Goal: Task Accomplishment & Management: Use online tool/utility

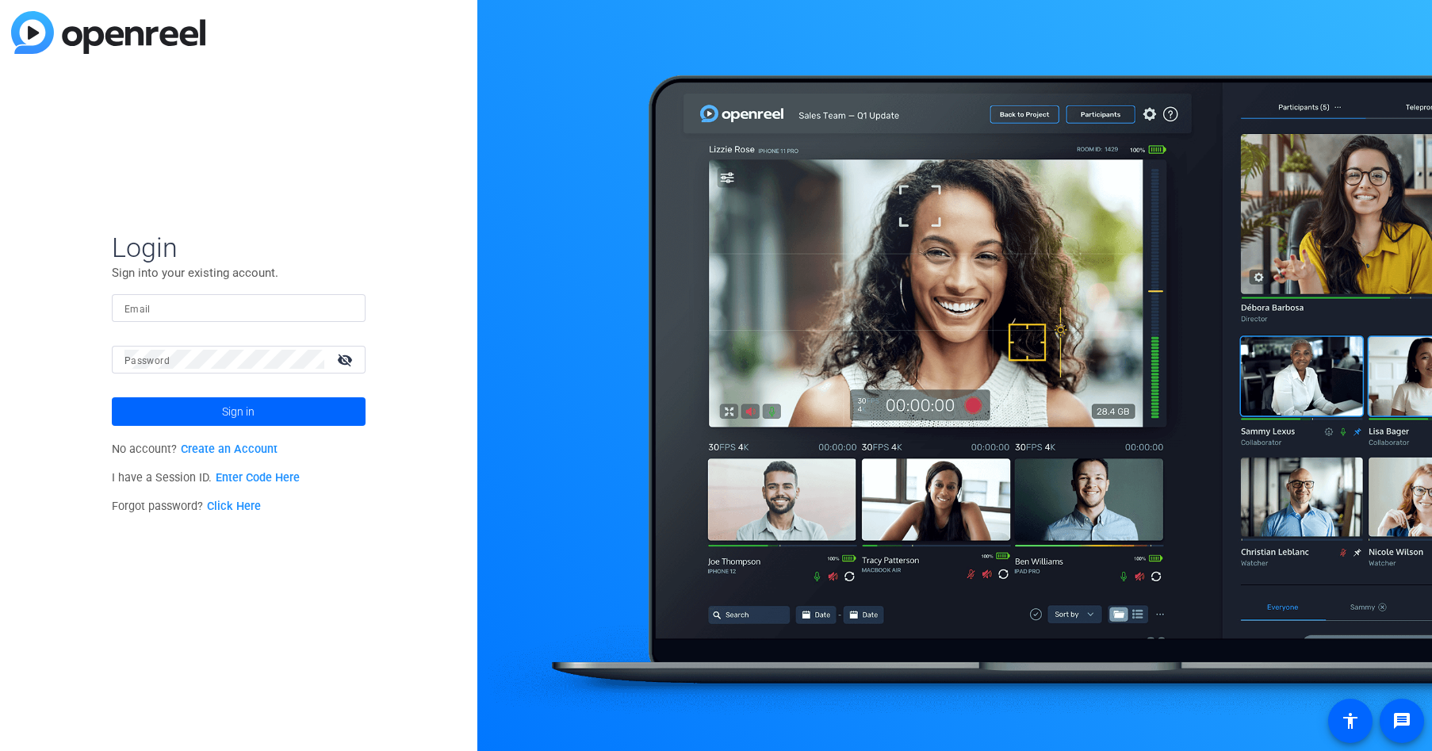
click at [161, 307] on input "Email" at bounding box center [238, 307] width 228 height 19
type input "hsimon@cannondesign.com"
click at [229, 416] on span "Sign in" at bounding box center [238, 412] width 33 height 40
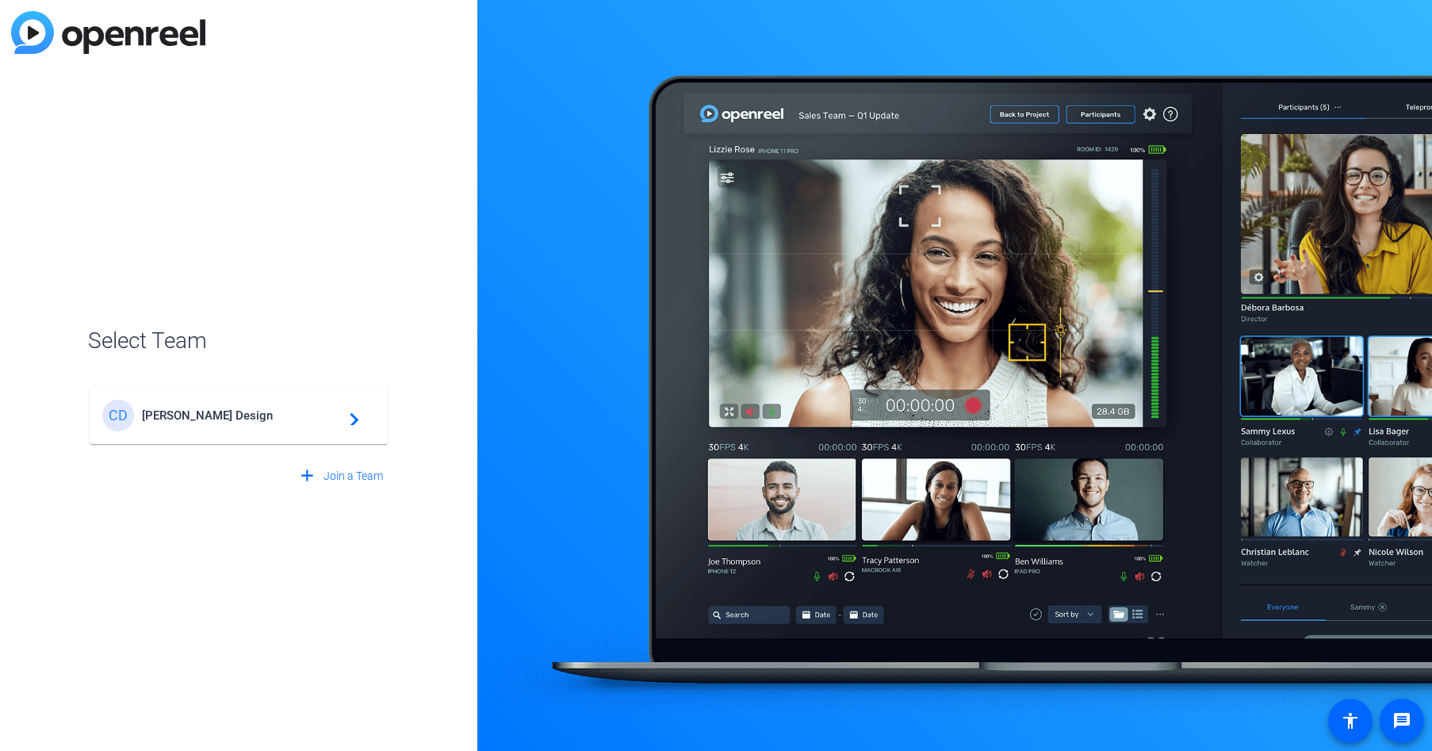
click at [228, 417] on span "Cannon Design" at bounding box center [241, 415] width 198 height 14
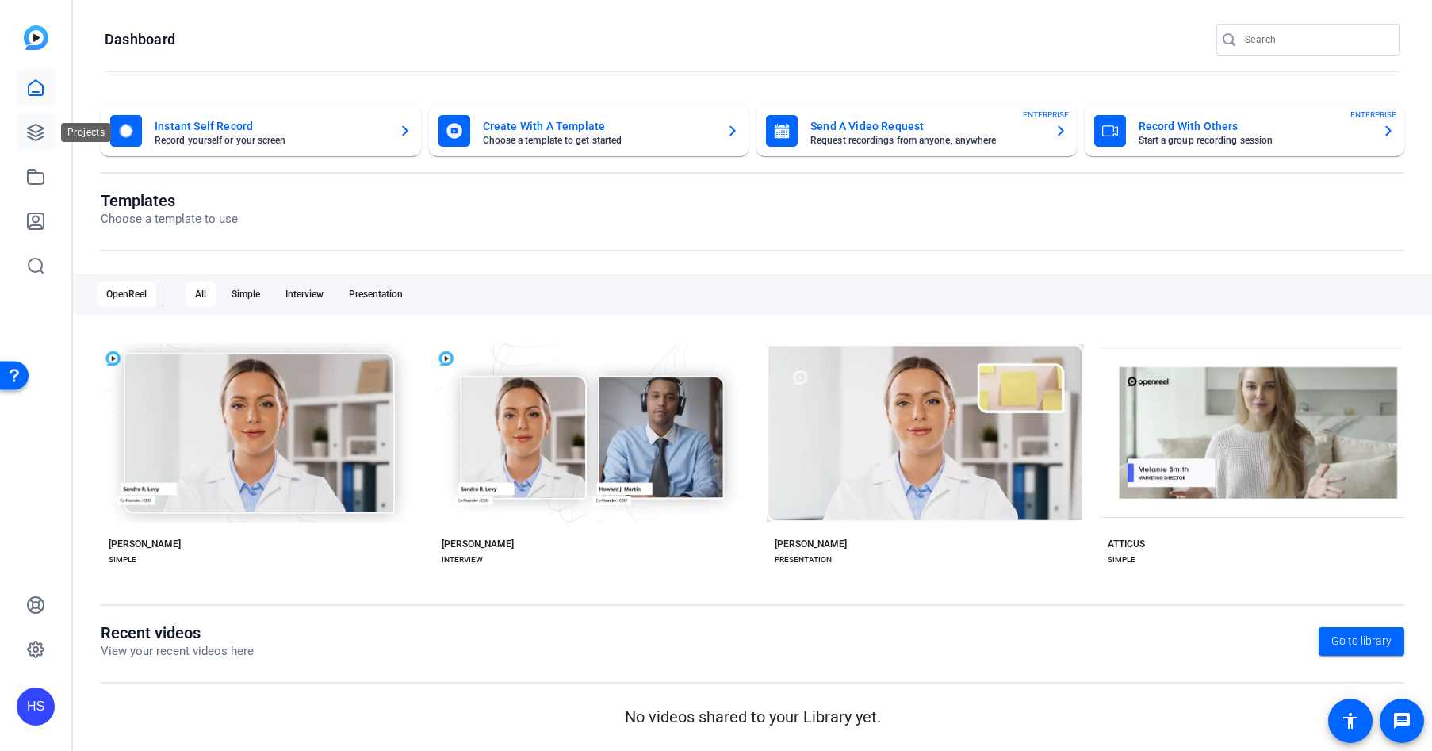
click at [38, 118] on link at bounding box center [36, 132] width 38 height 38
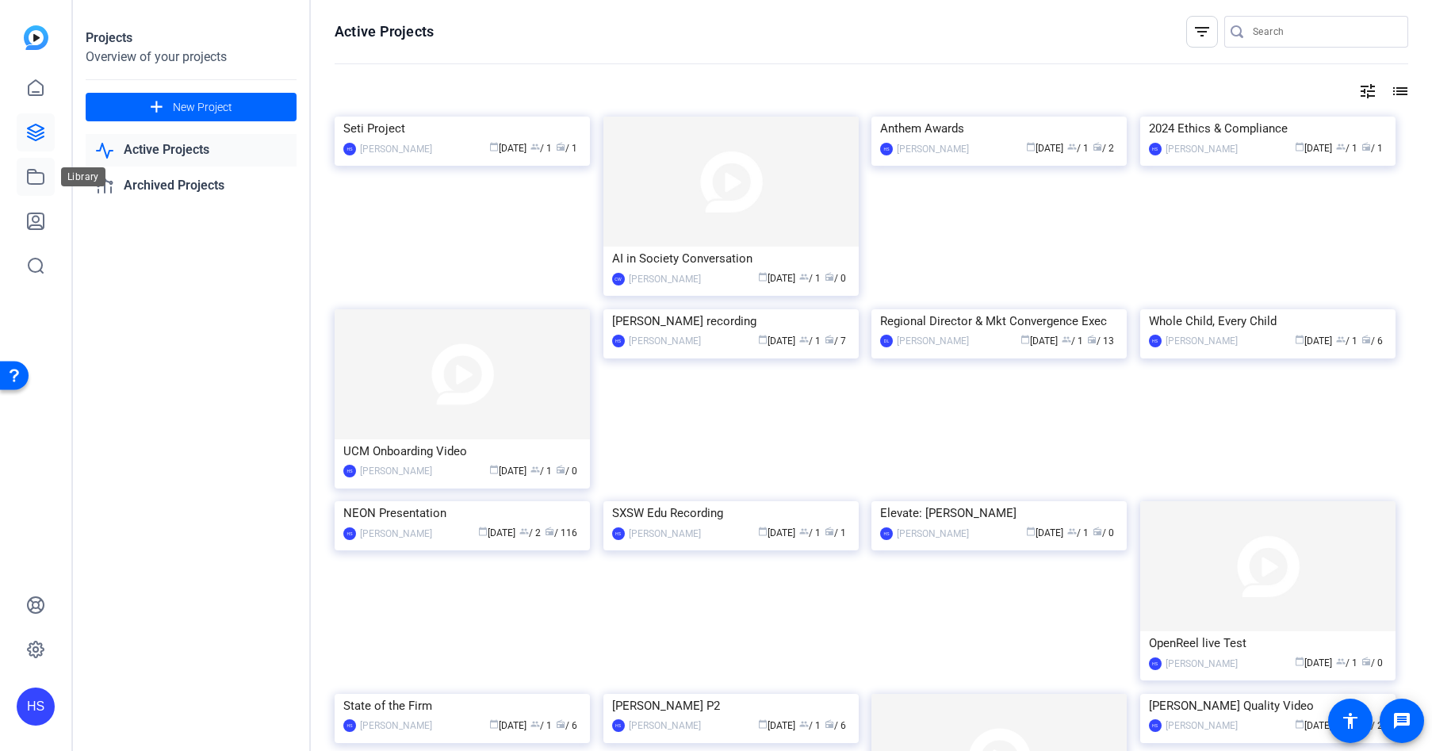
click at [33, 174] on icon at bounding box center [35, 176] width 19 height 19
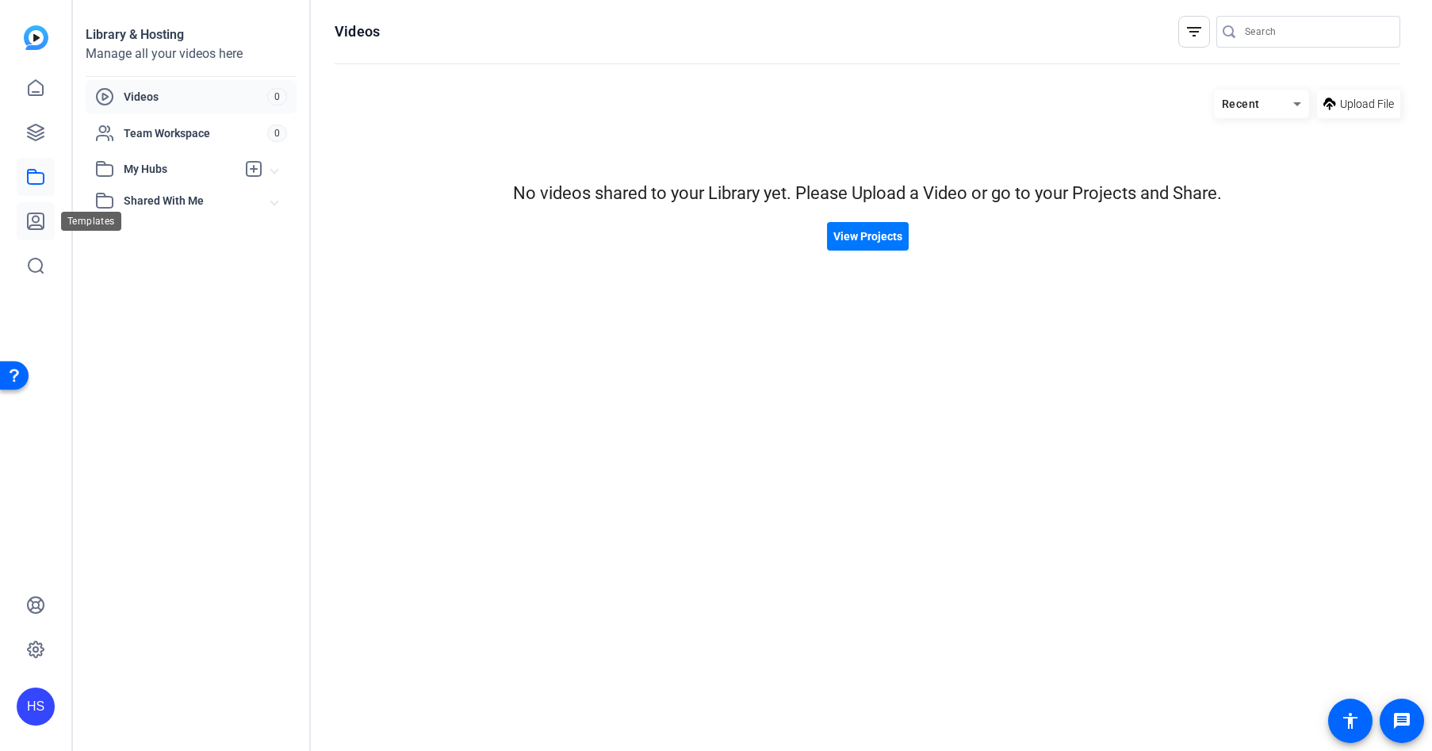
click at [34, 215] on icon at bounding box center [35, 221] width 19 height 19
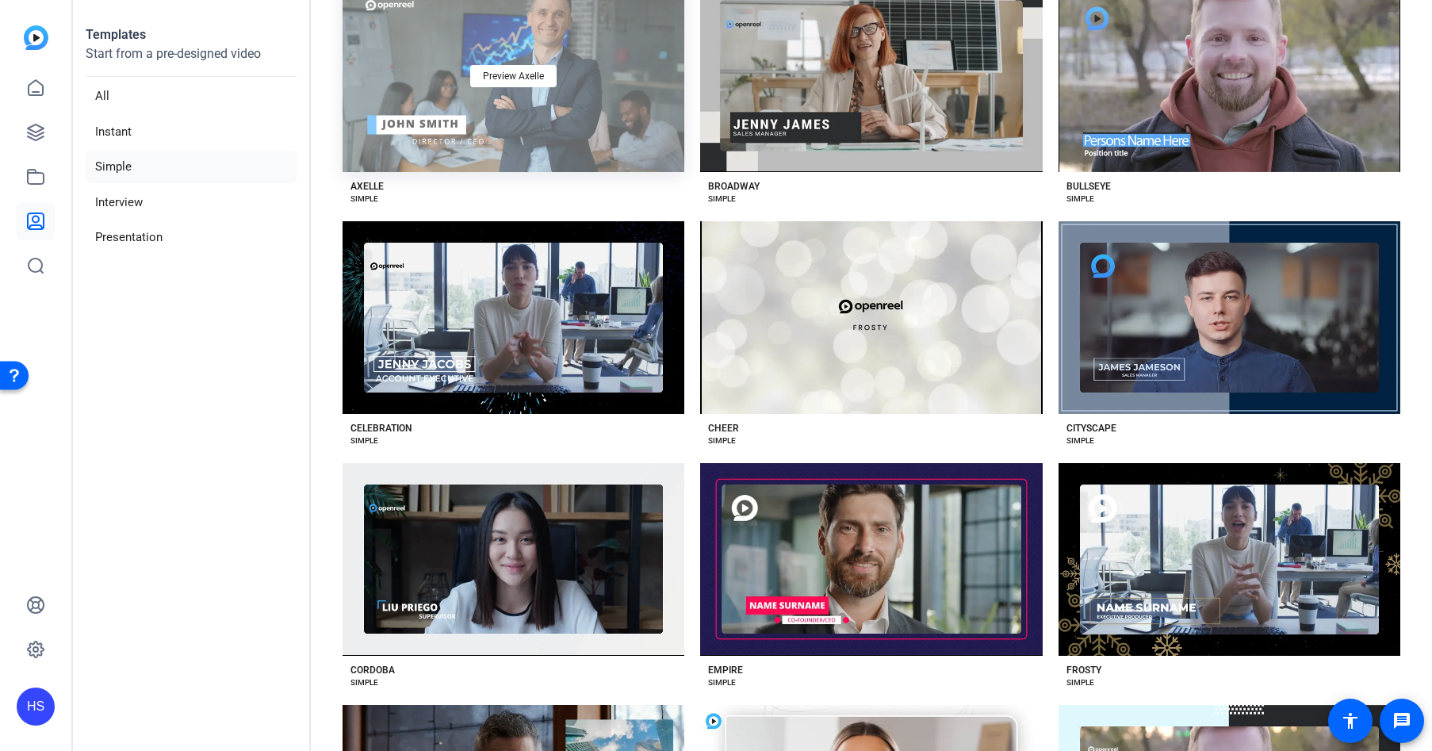
scroll to position [392, 0]
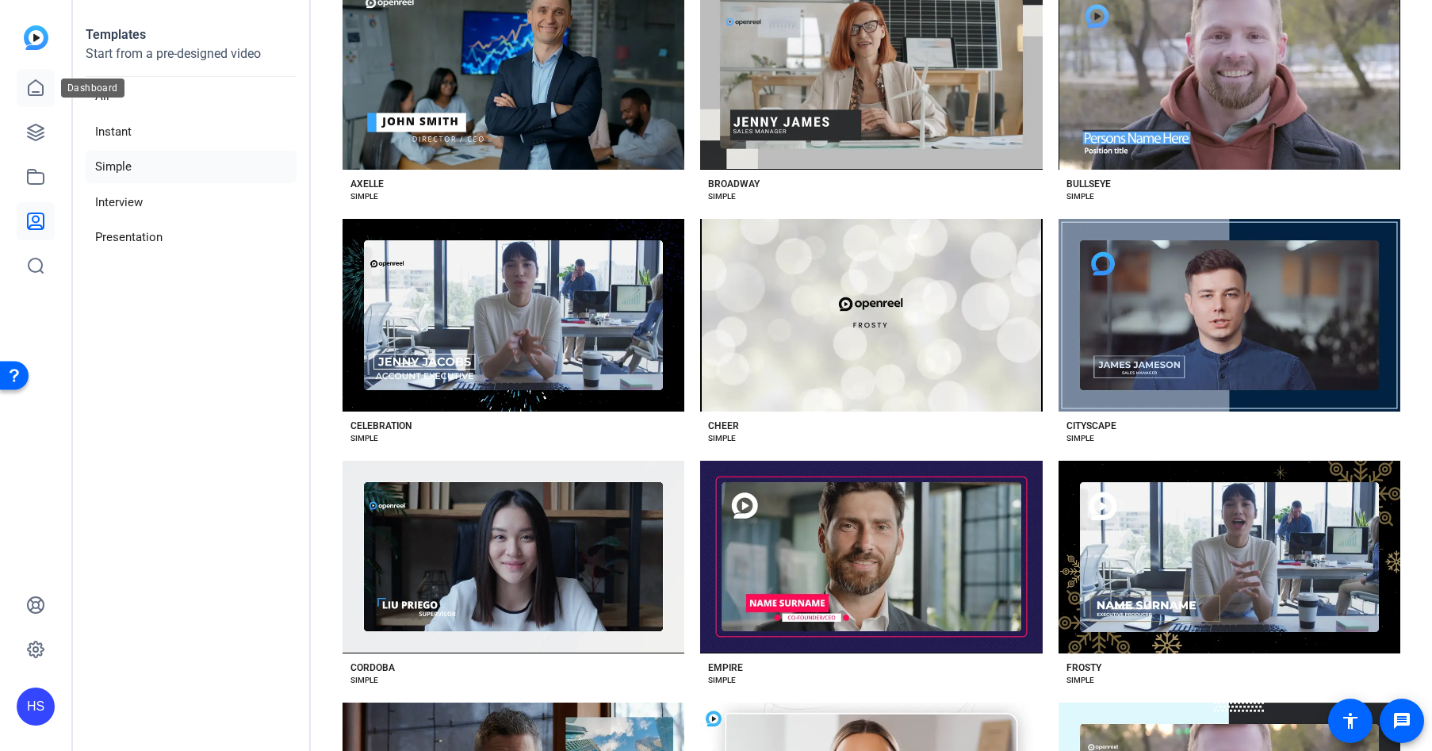
click at [23, 75] on link at bounding box center [36, 88] width 38 height 38
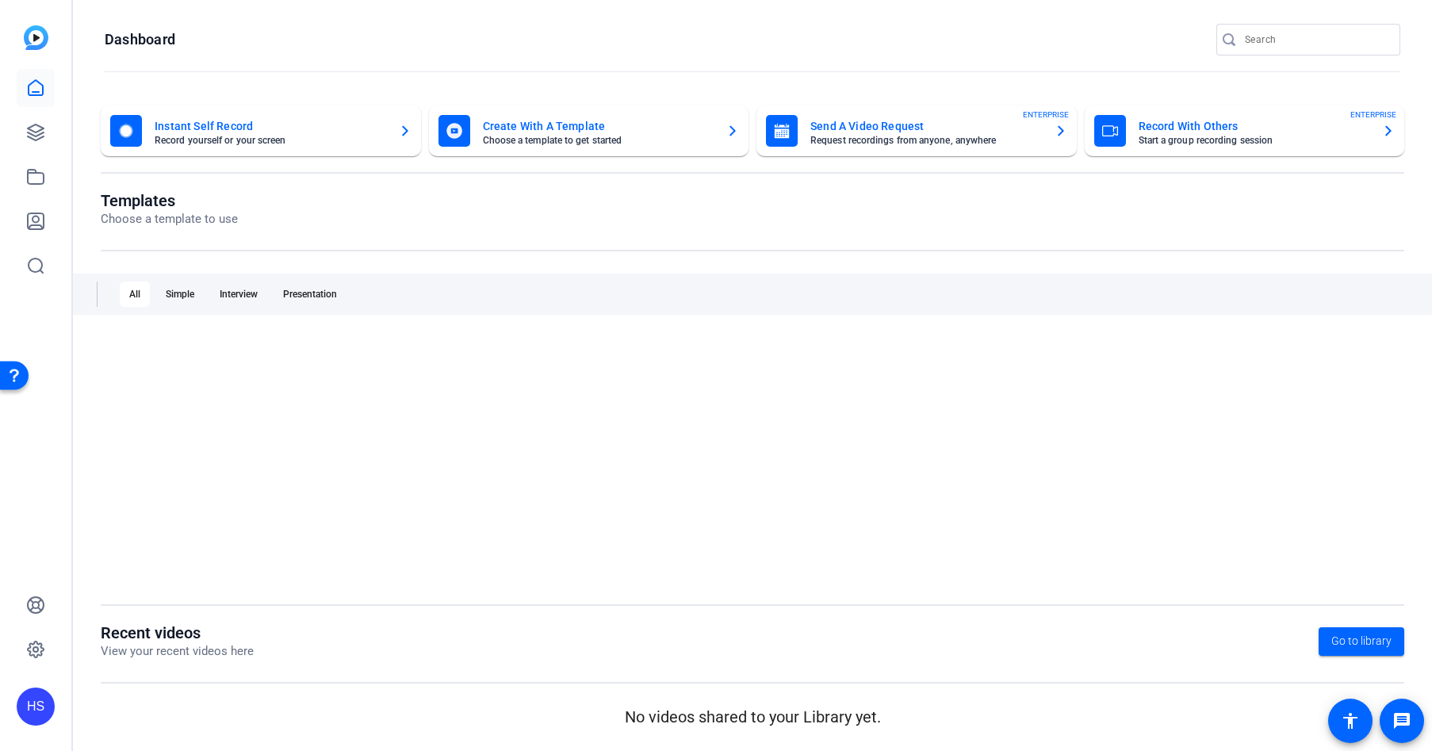
scroll to position [0, 0]
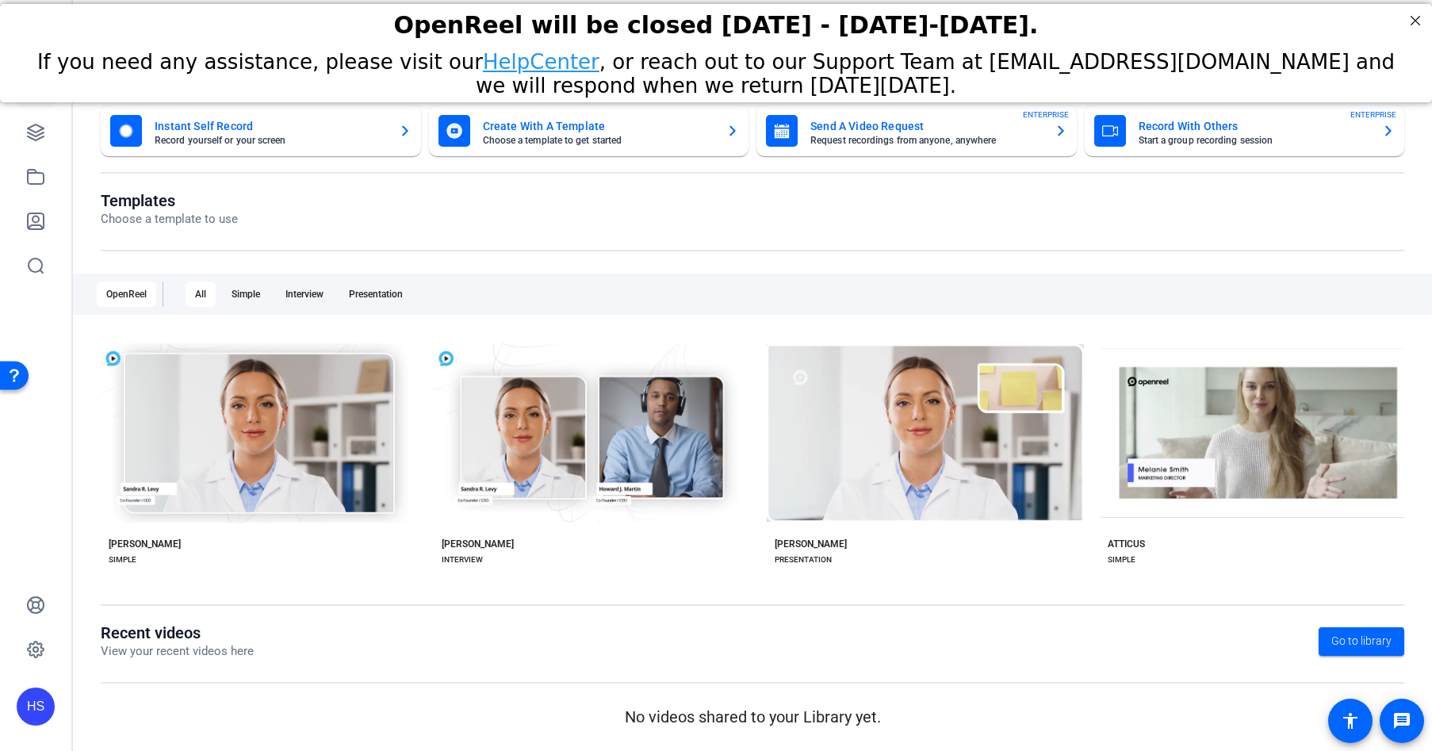
click at [1395, 17] on div "OpenReel will be closed [DATE] - [DATE]-[DATE]." at bounding box center [716, 25] width 1392 height 28
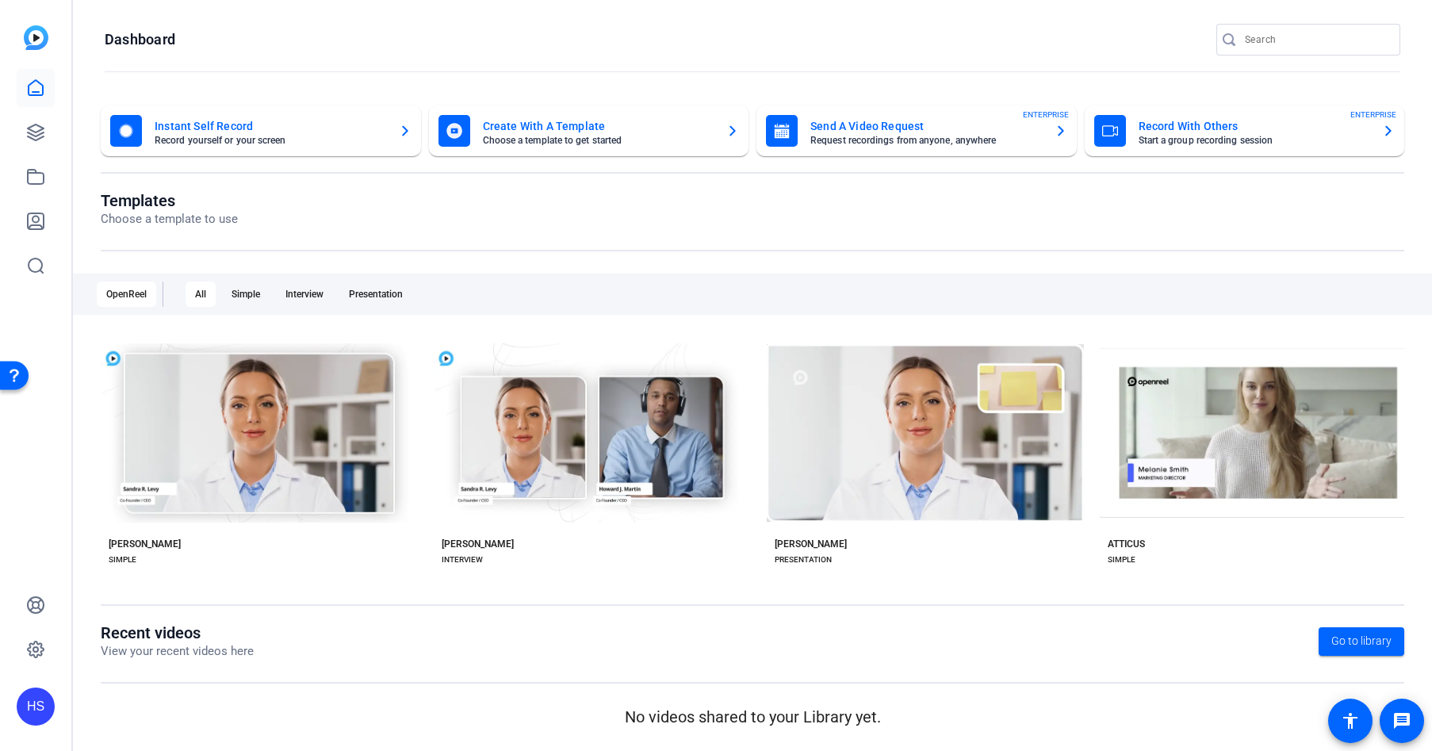
click at [1219, 144] on mat-card-subtitle "Start a group recording session" at bounding box center [1255, 141] width 232 height 10
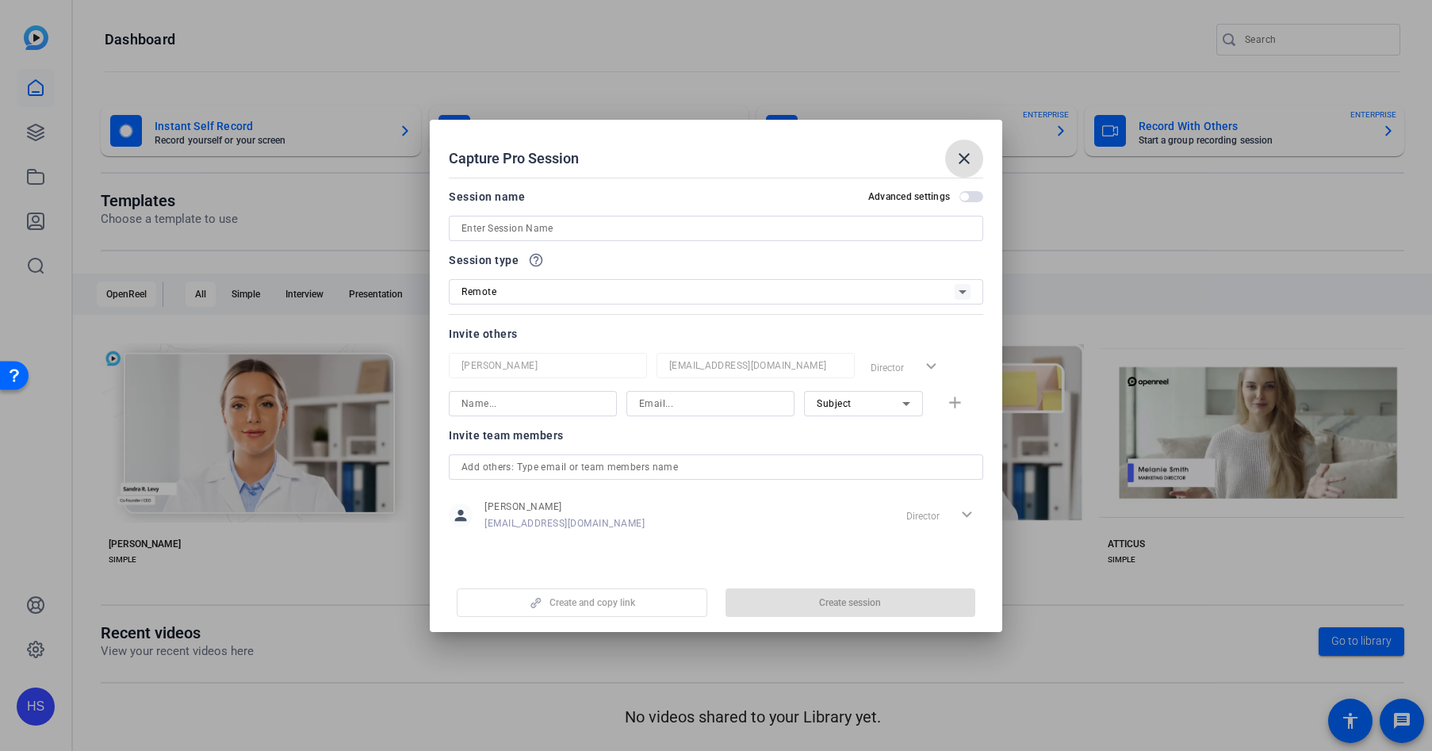
click at [989, 155] on h2 "Capture Pro Session close" at bounding box center [716, 146] width 572 height 52
click at [967, 151] on mat-icon "close" at bounding box center [964, 158] width 19 height 19
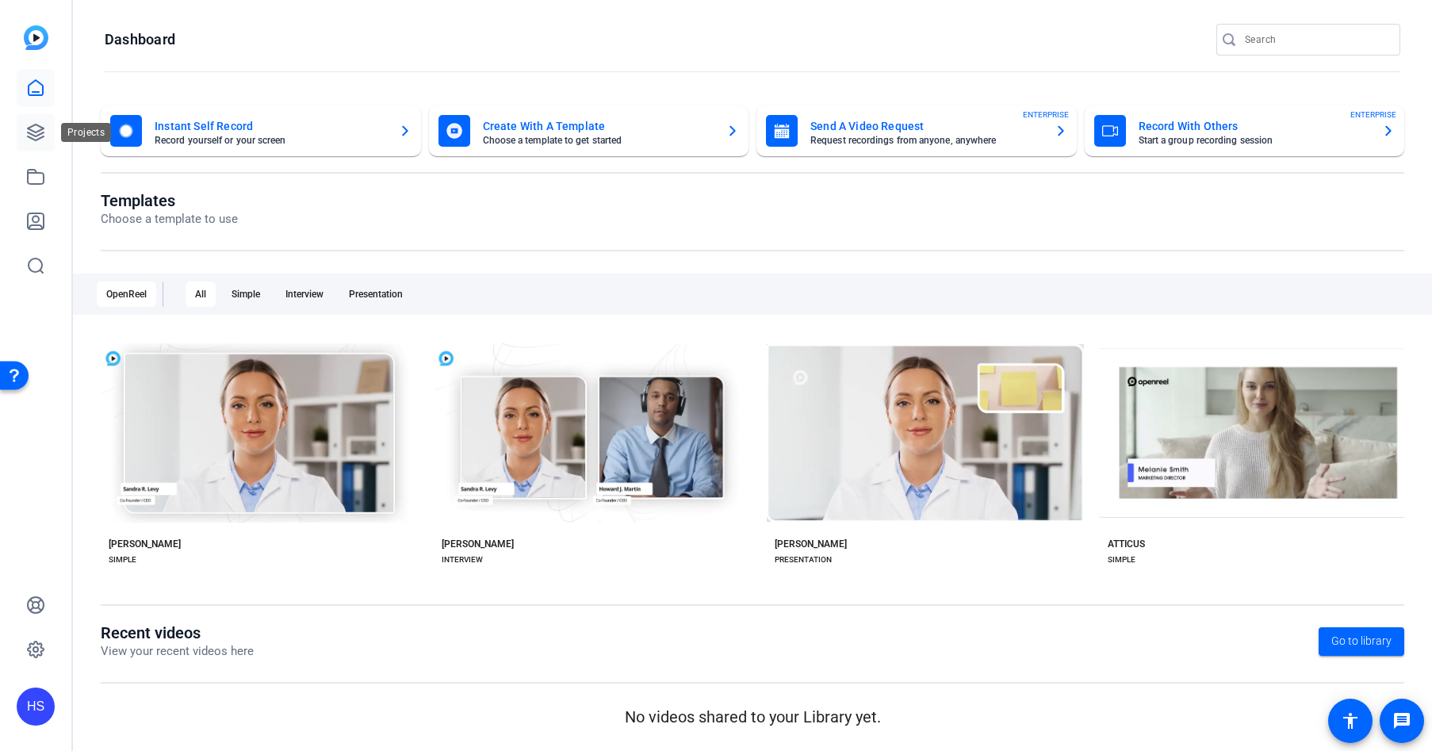
click at [40, 142] on link at bounding box center [36, 132] width 38 height 38
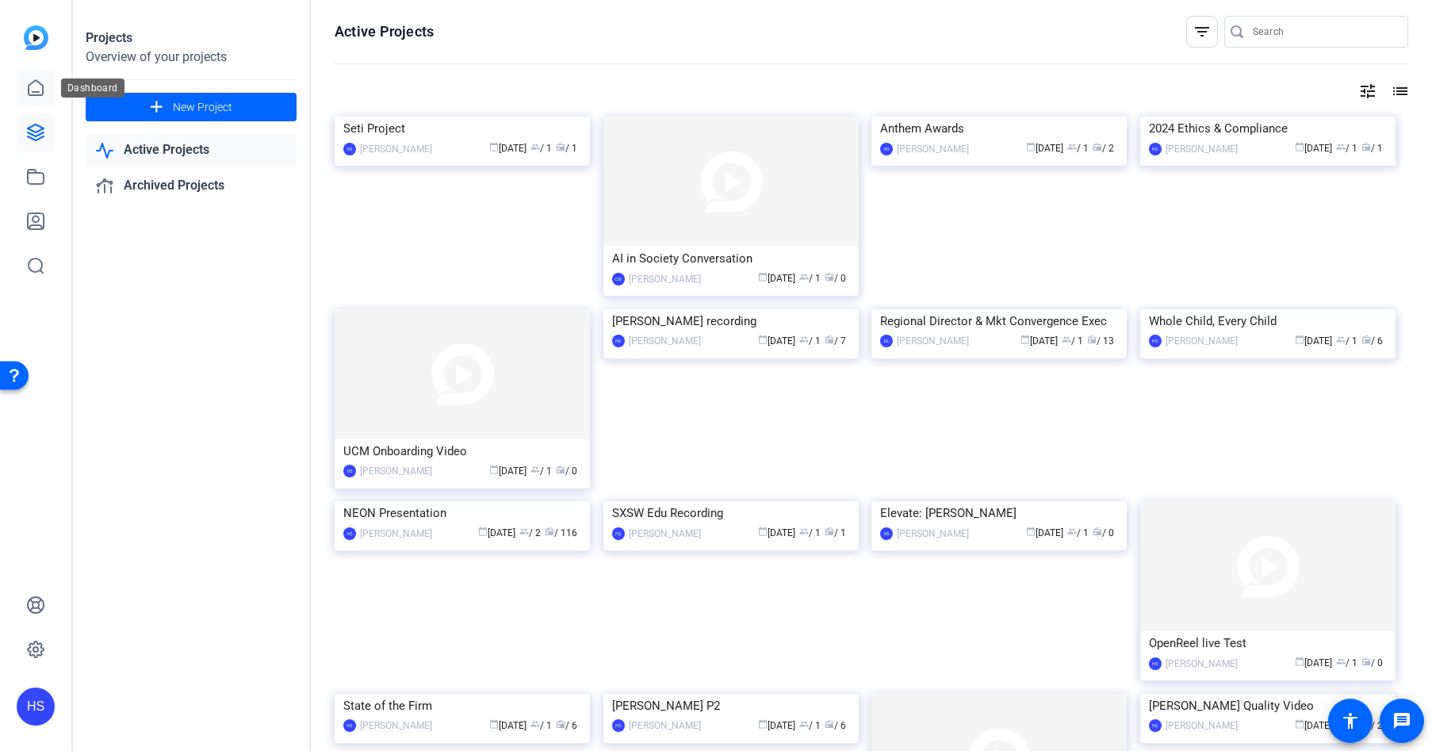
click at [39, 75] on link at bounding box center [36, 88] width 38 height 38
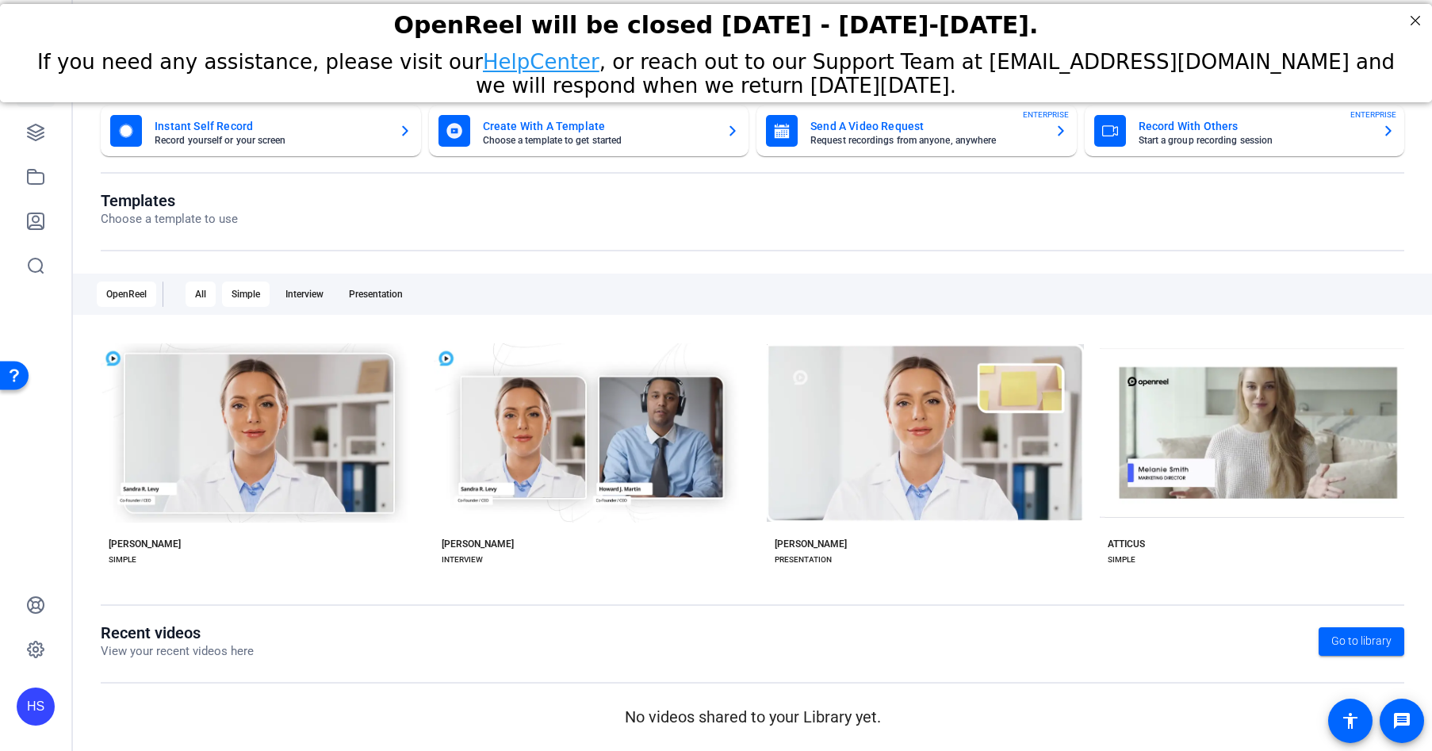
click at [249, 302] on div "Simple" at bounding box center [246, 293] width 48 height 25
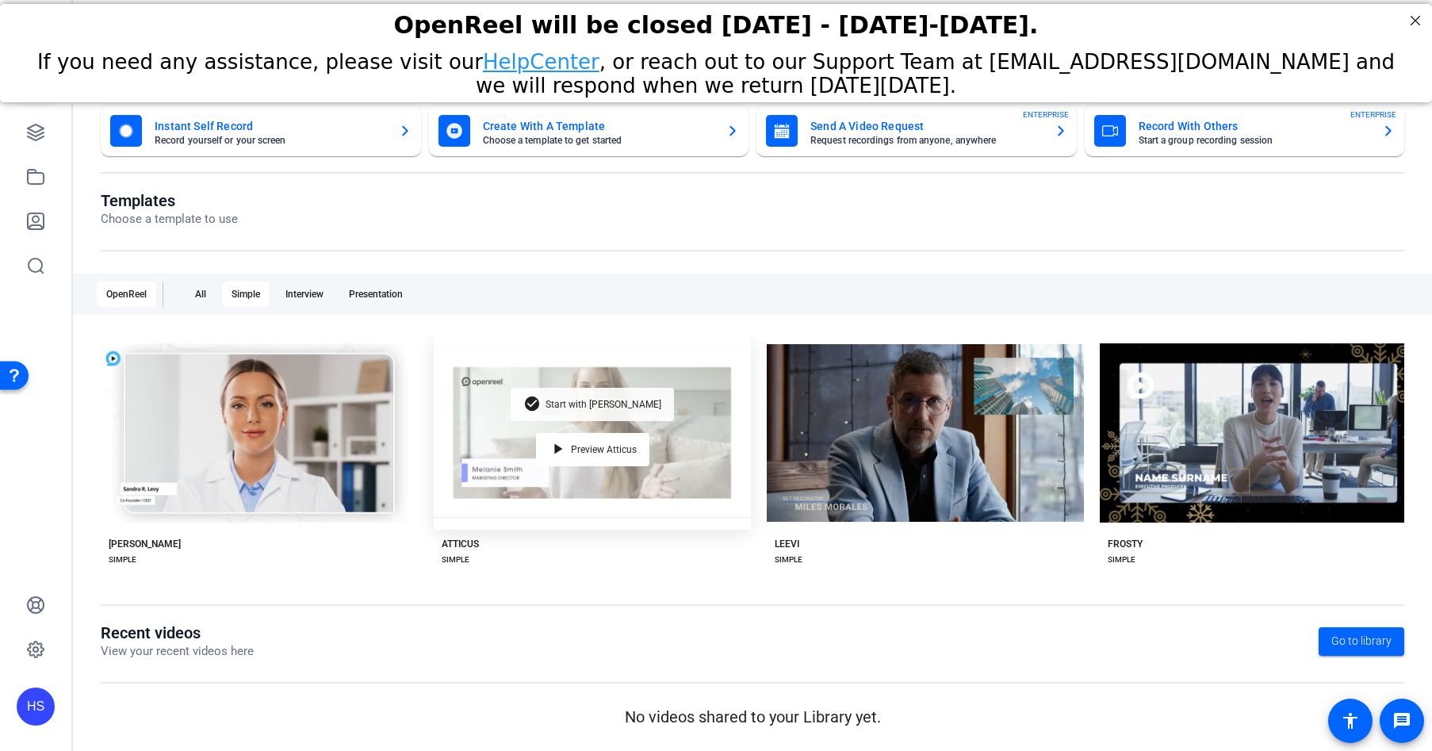
click at [618, 406] on div "check_circle Start with Atticus" at bounding box center [592, 404] width 163 height 33
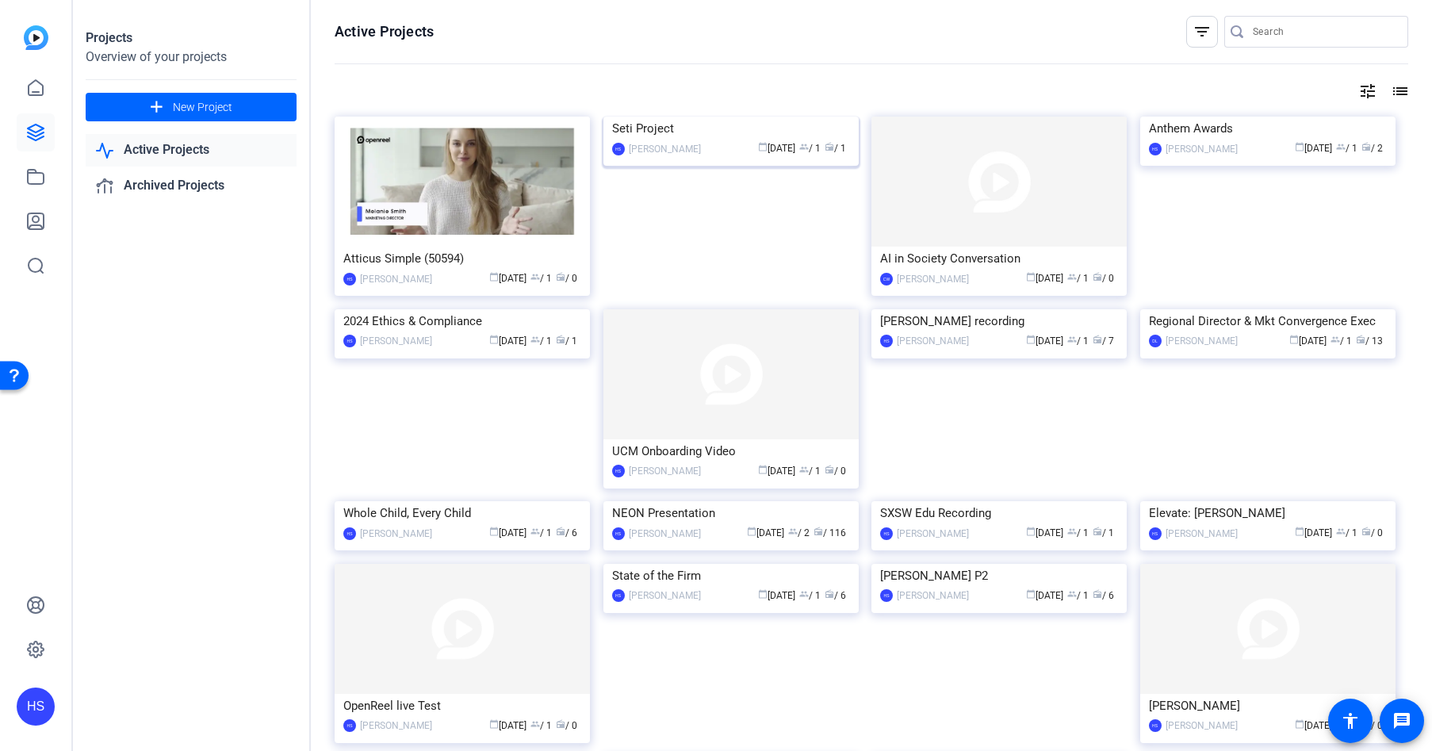
click at [696, 117] on img at bounding box center [730, 117] width 255 height 0
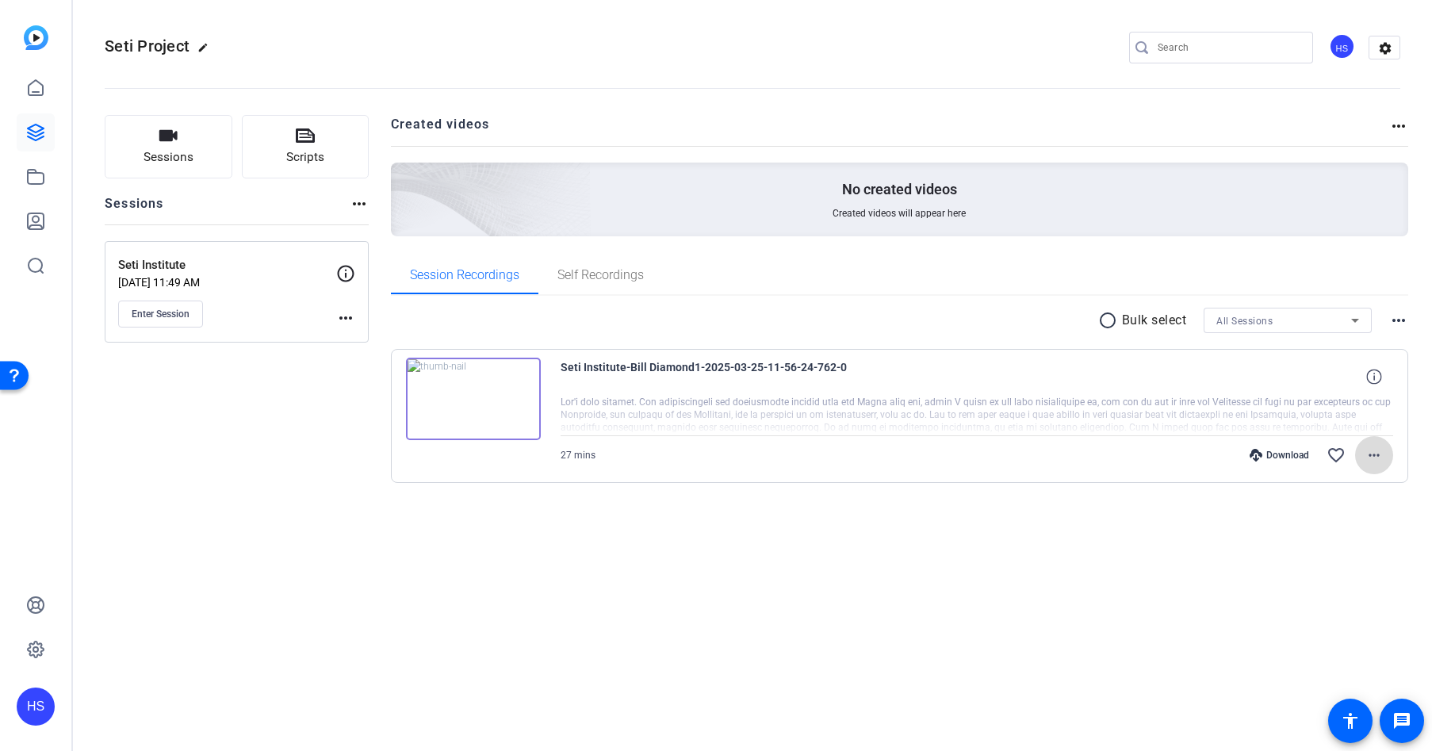
click at [1379, 458] on mat-icon "more_horiz" at bounding box center [1373, 455] width 19 height 19
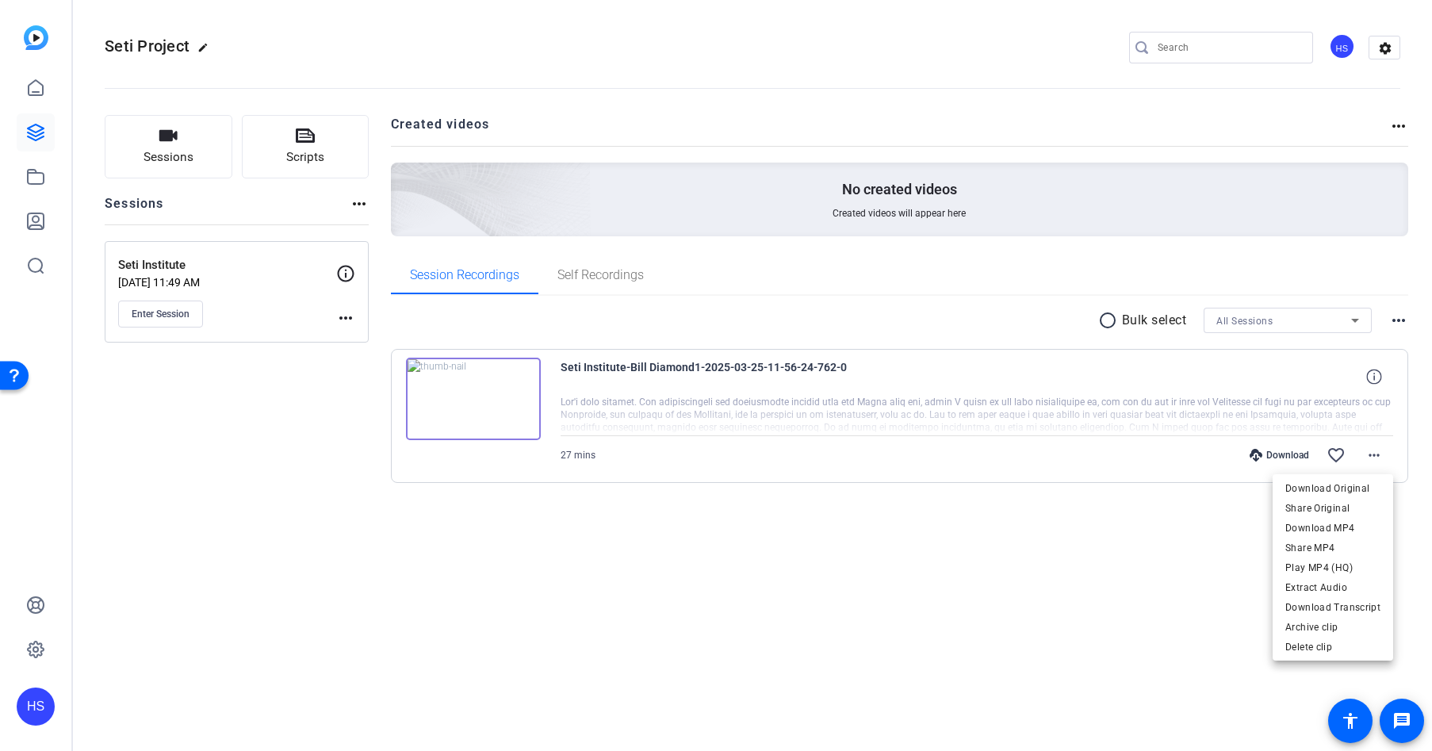
click at [1089, 530] on div at bounding box center [716, 375] width 1432 height 751
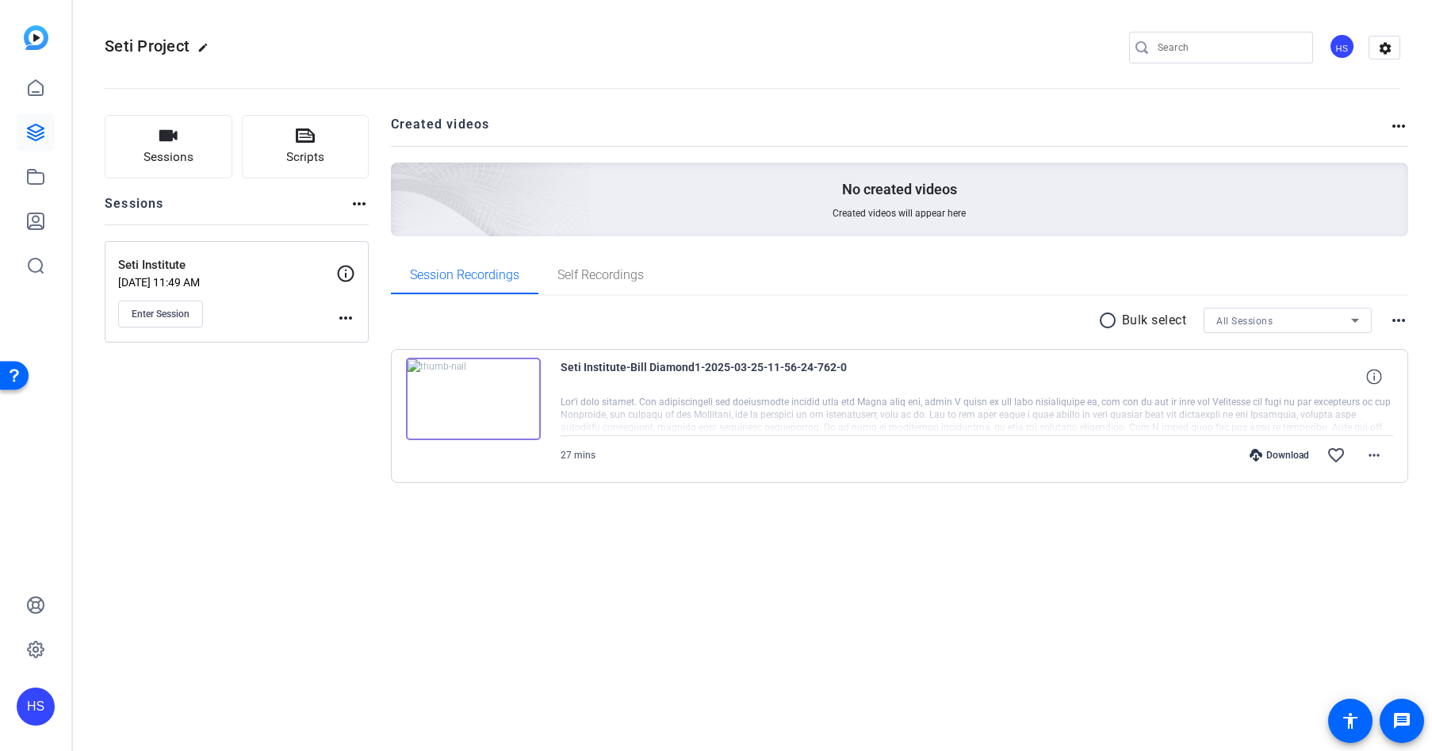
click at [490, 411] on img at bounding box center [473, 399] width 135 height 82
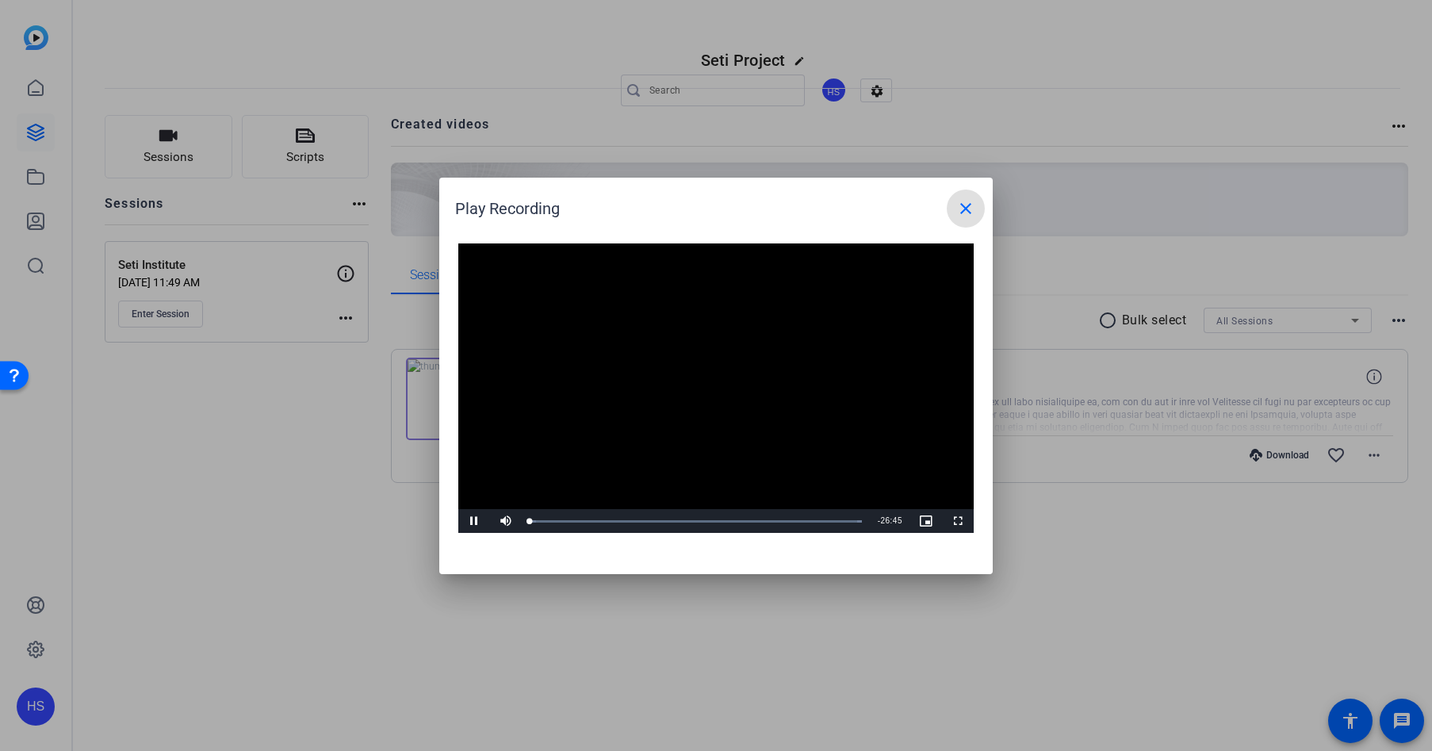
click at [951, 210] on span at bounding box center [966, 208] width 38 height 38
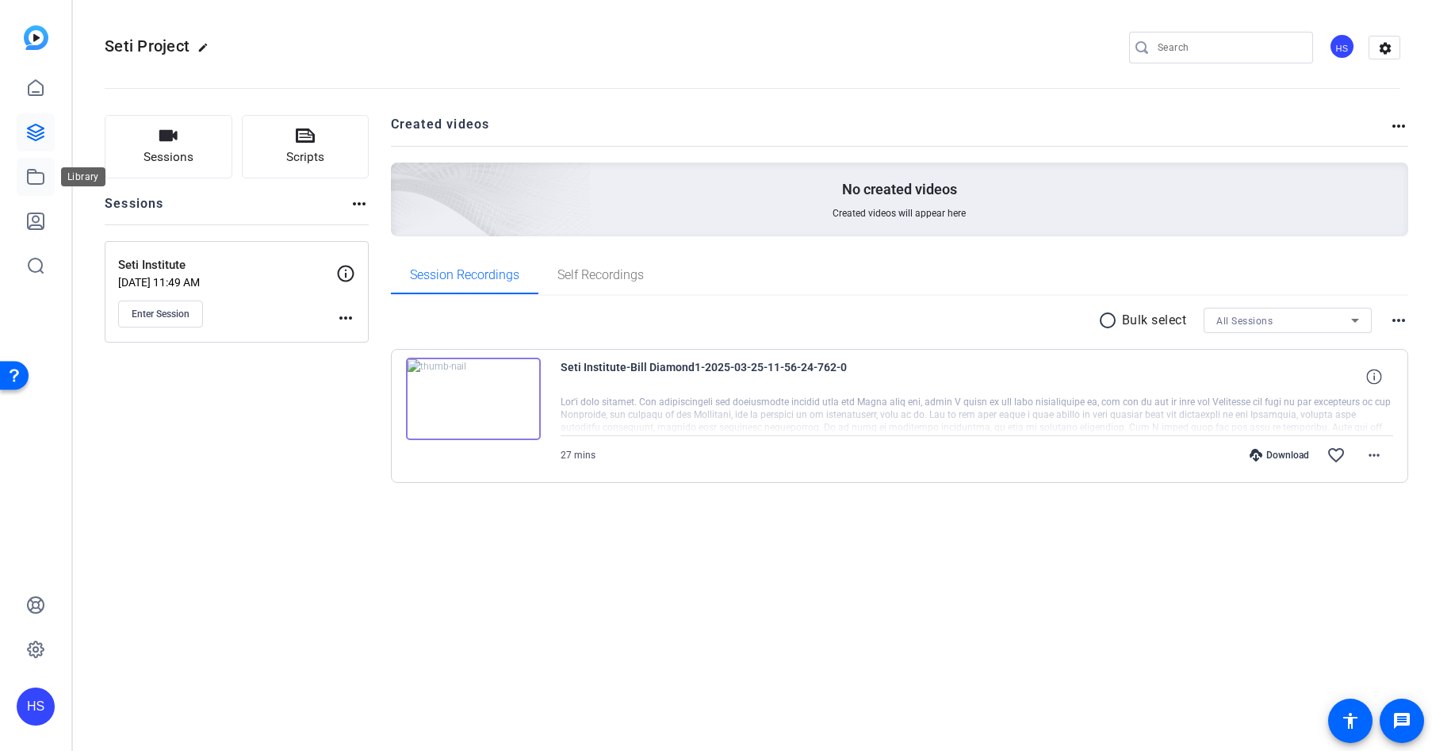
click at [36, 178] on icon at bounding box center [35, 176] width 19 height 19
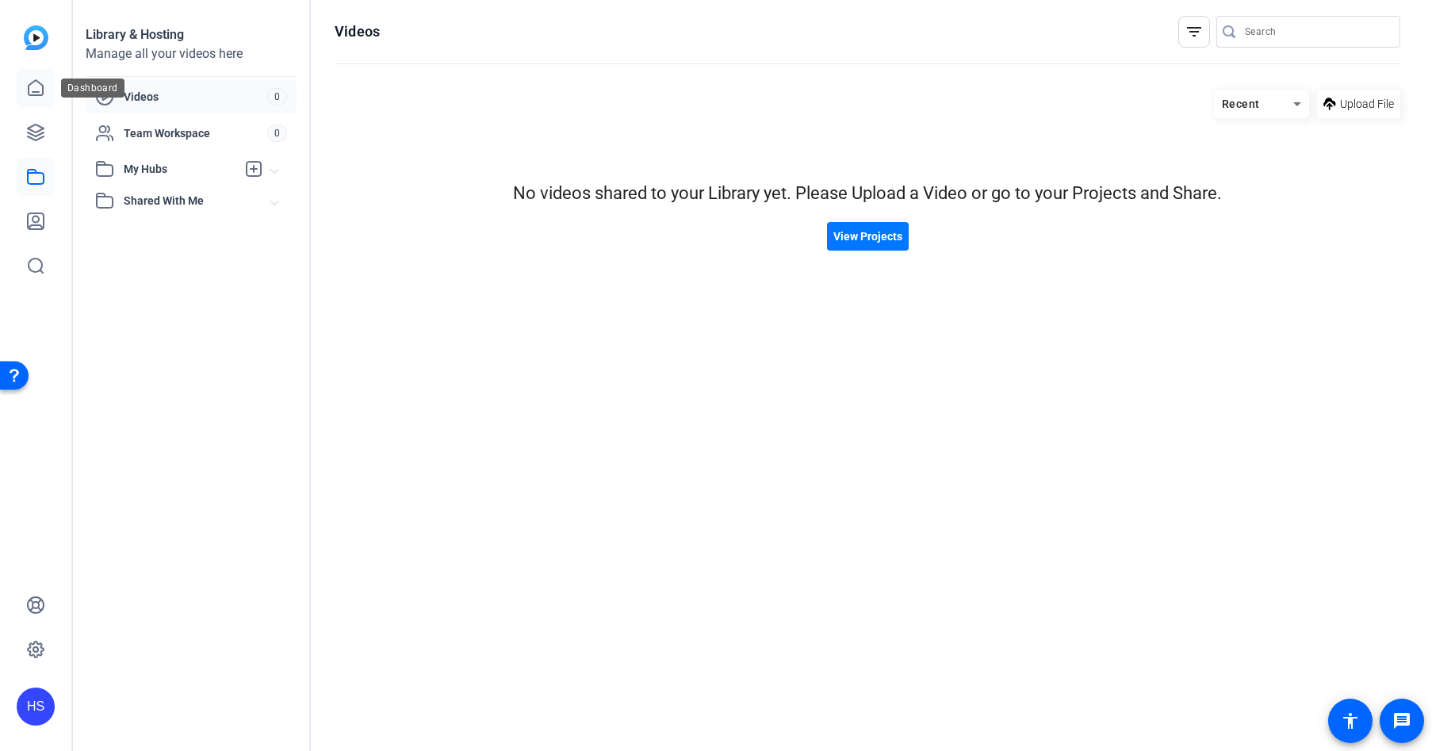
click at [29, 88] on icon at bounding box center [36, 87] width 14 height 15
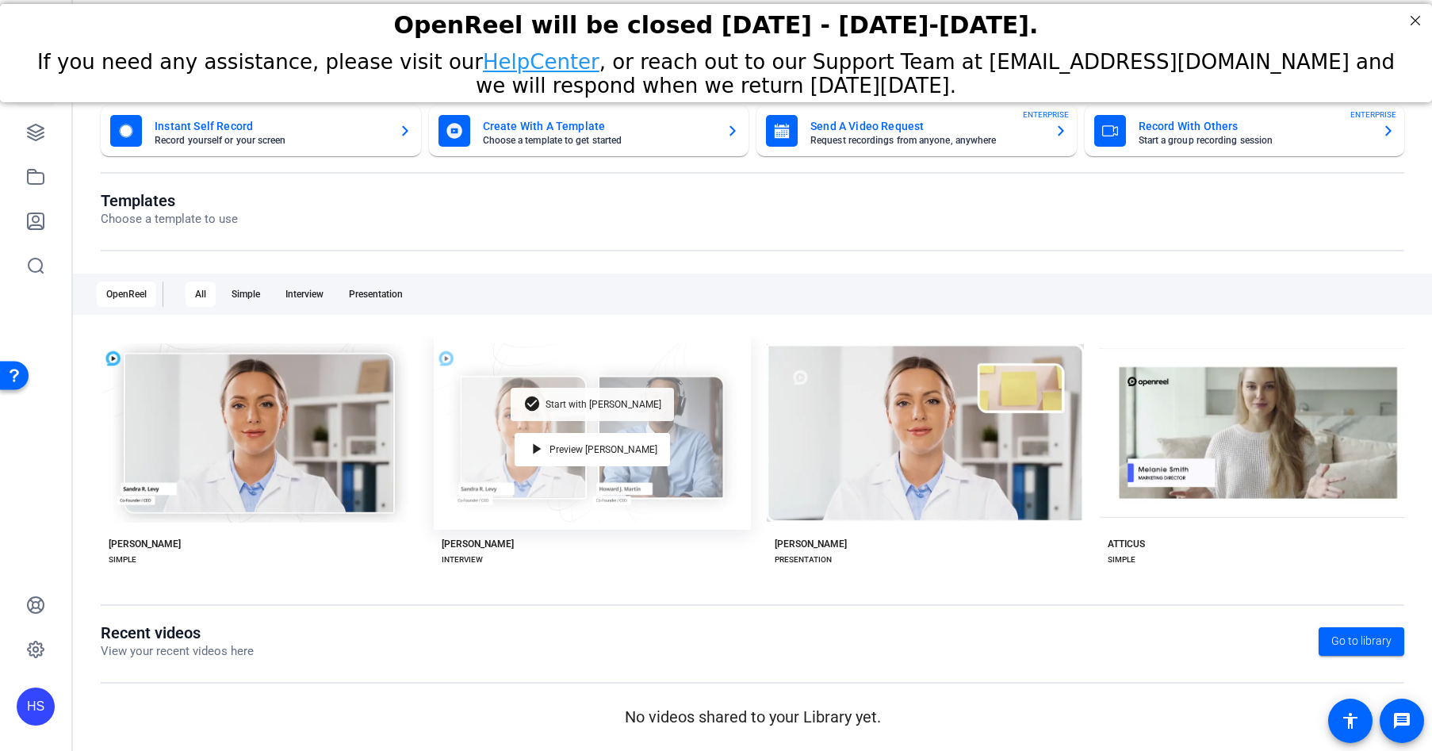
click at [627, 392] on div "check_circle Start with [PERSON_NAME]" at bounding box center [592, 404] width 163 height 33
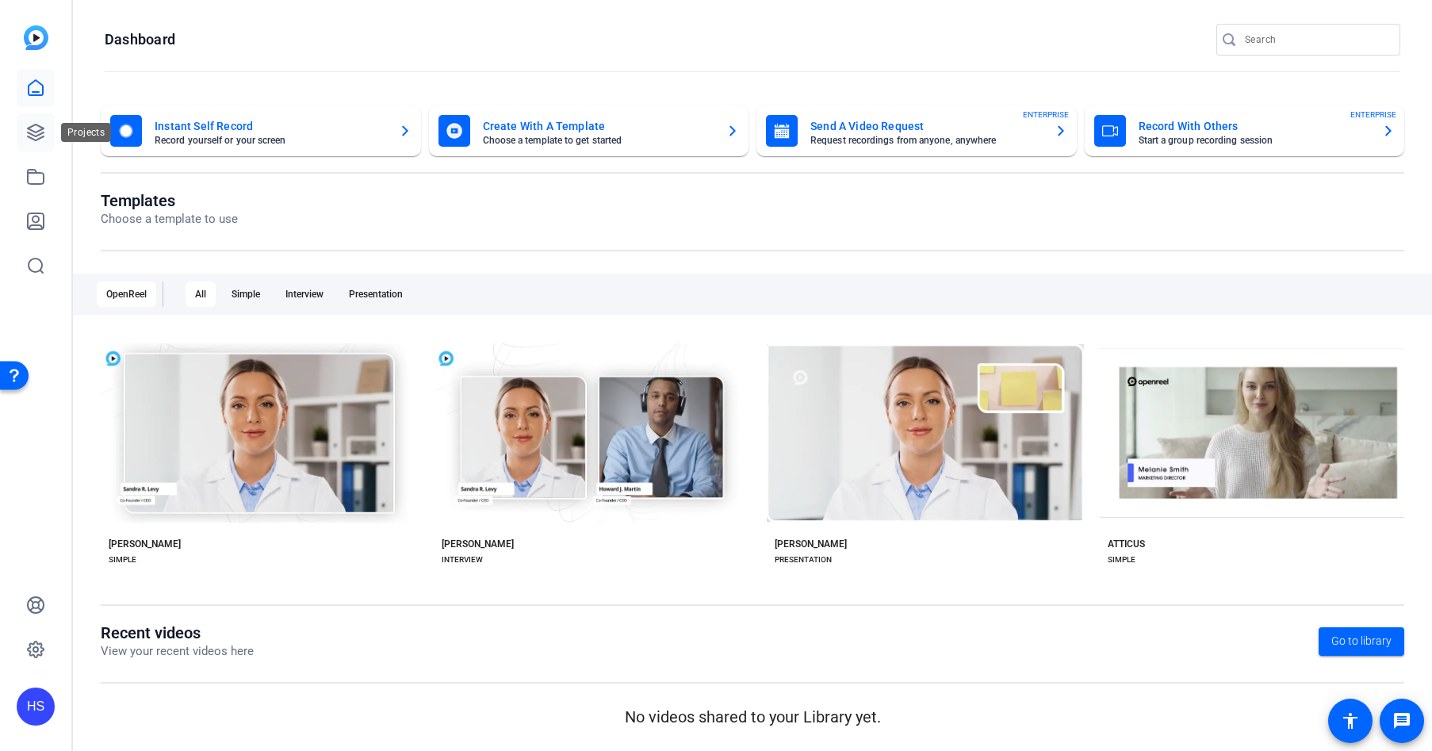
click at [34, 129] on icon at bounding box center [35, 132] width 19 height 19
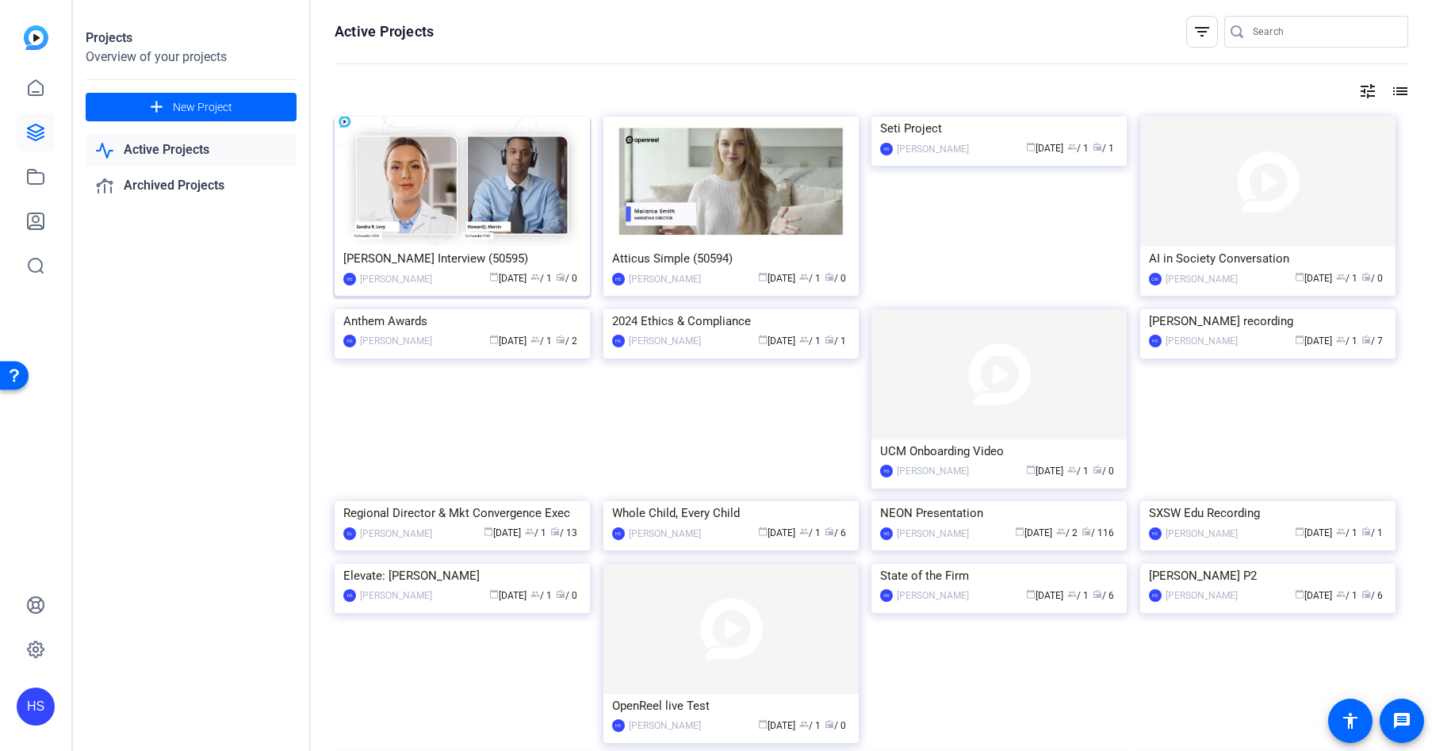
click at [438, 221] on img at bounding box center [462, 182] width 255 height 130
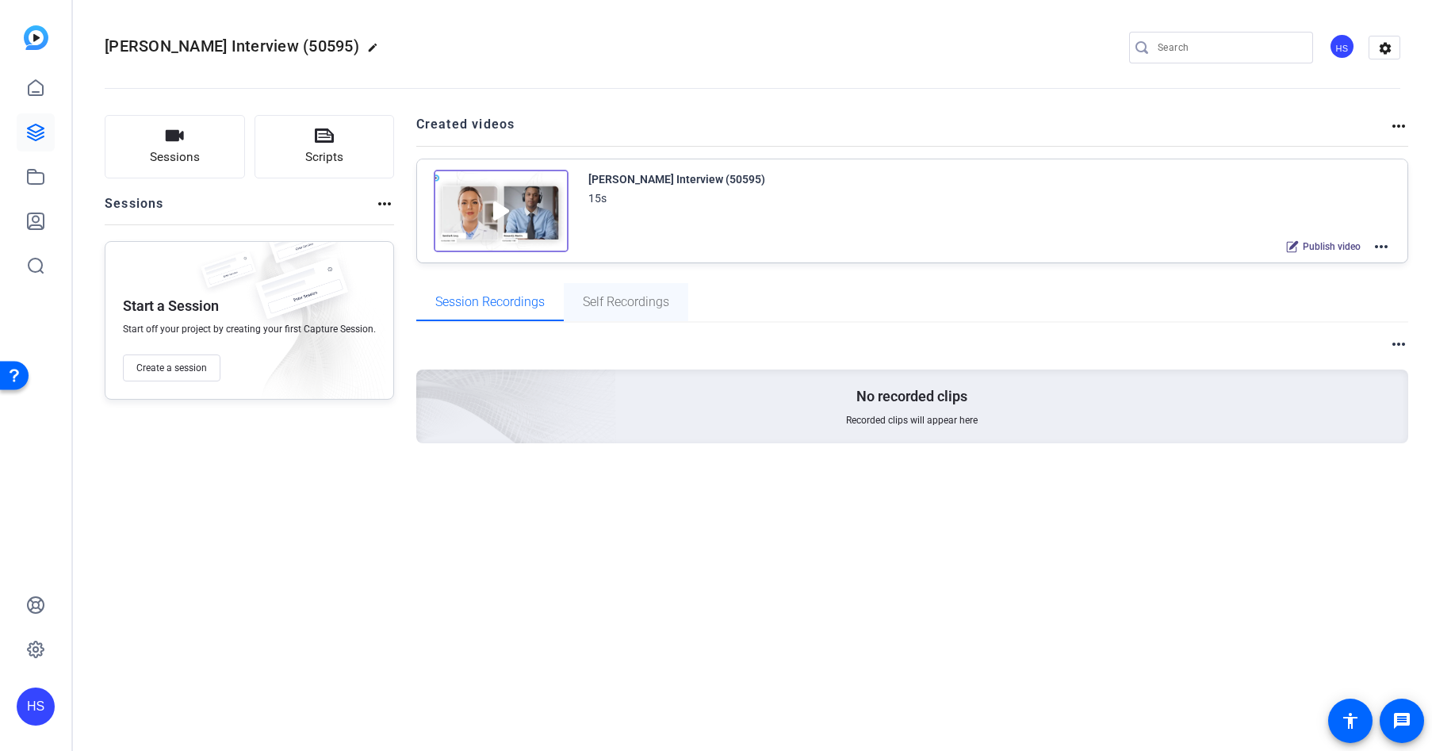
click at [607, 316] on span "Self Recordings" at bounding box center [626, 302] width 86 height 38
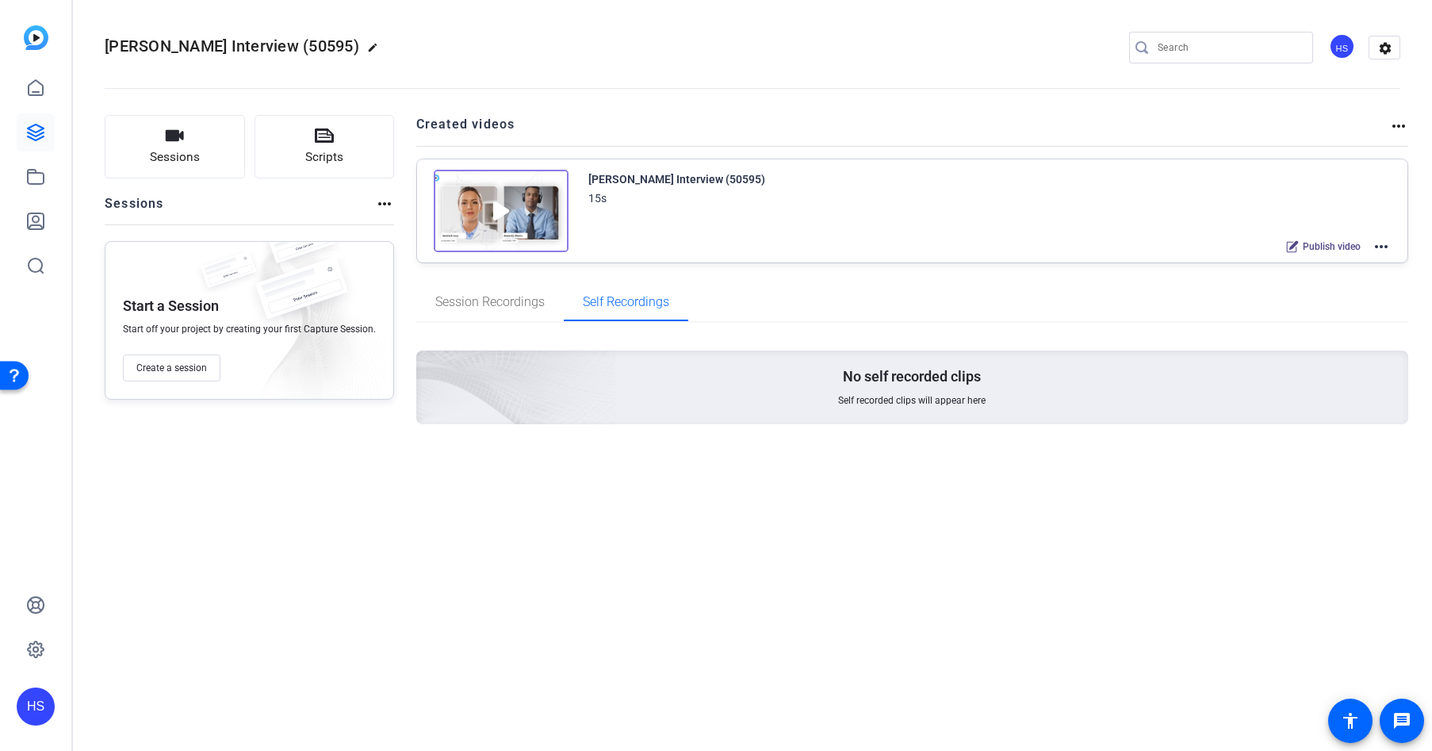
click at [33, 127] on icon at bounding box center [35, 132] width 19 height 19
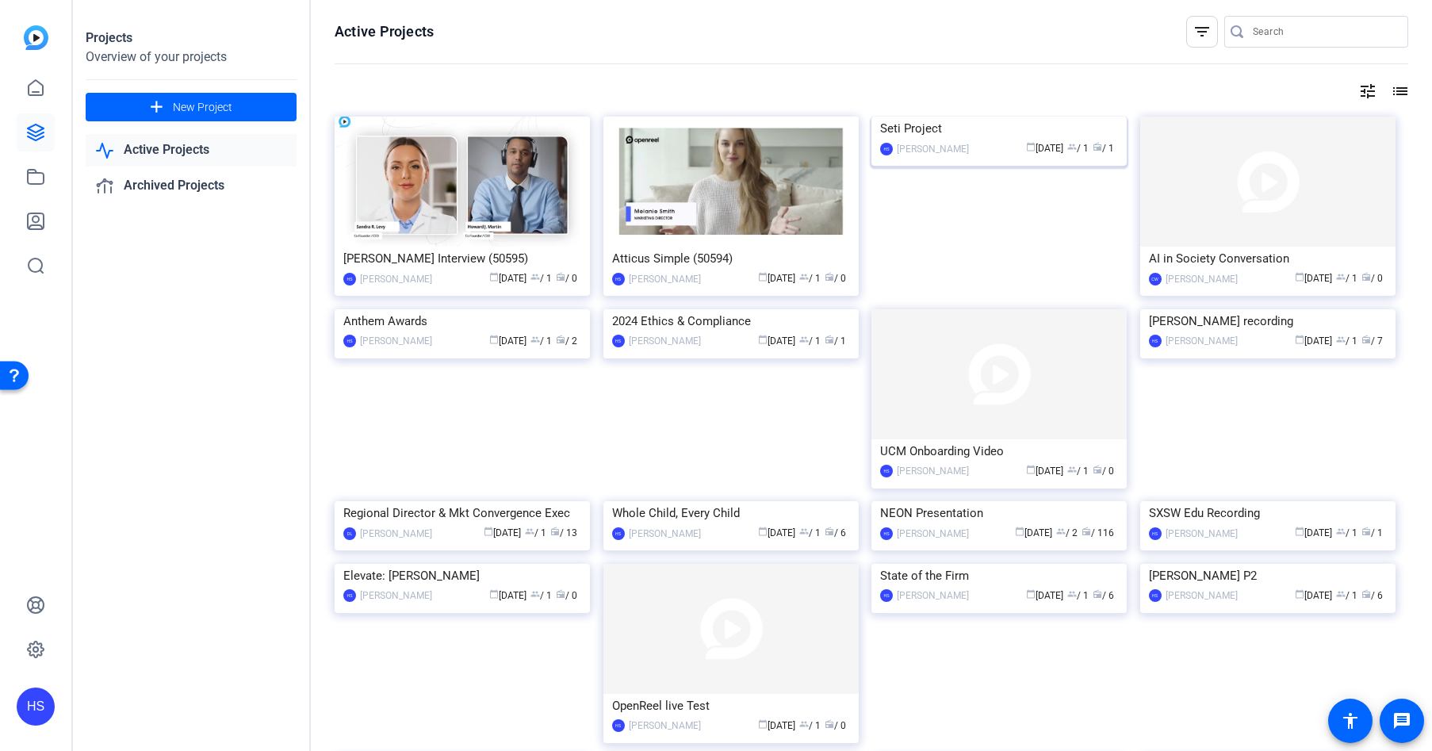
click at [971, 117] on img at bounding box center [998, 117] width 255 height 0
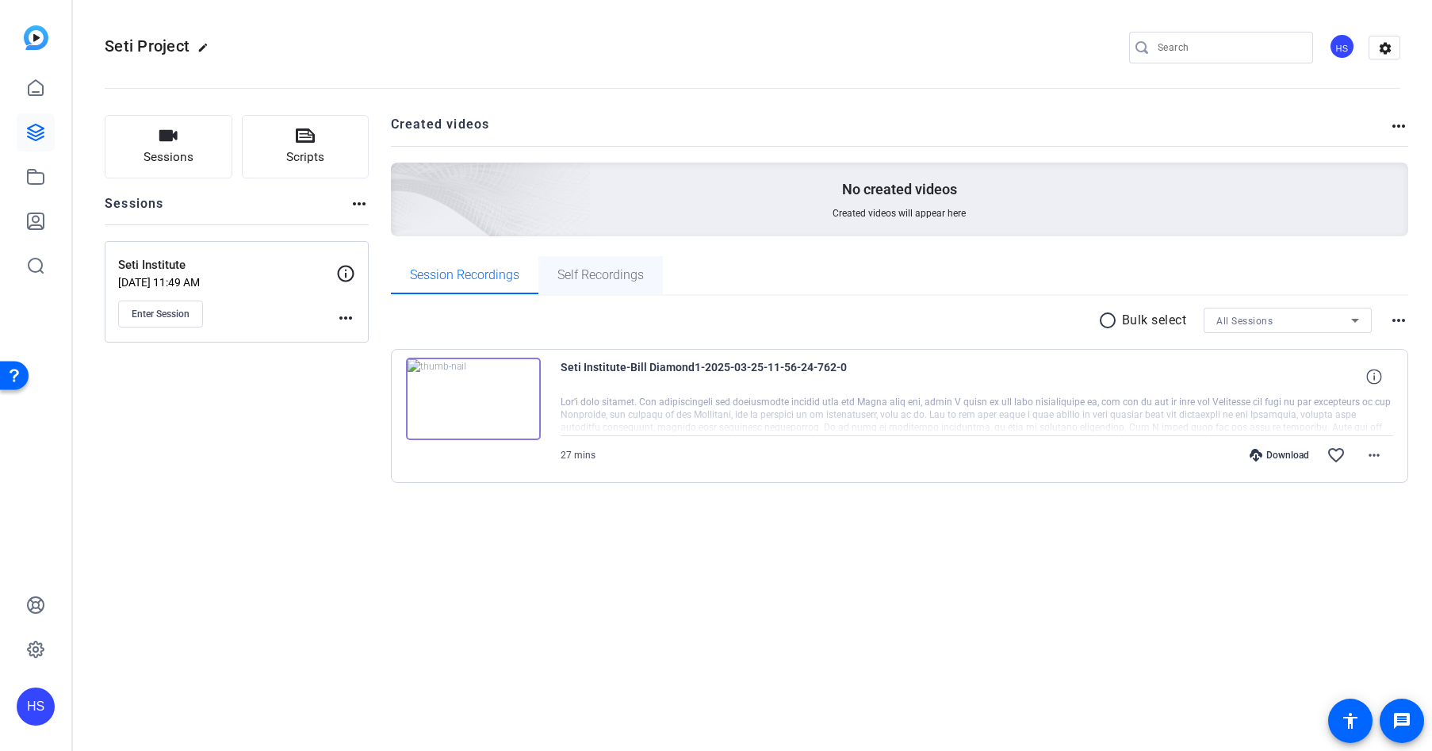
click at [626, 274] on span "Self Recordings" at bounding box center [600, 275] width 86 height 13
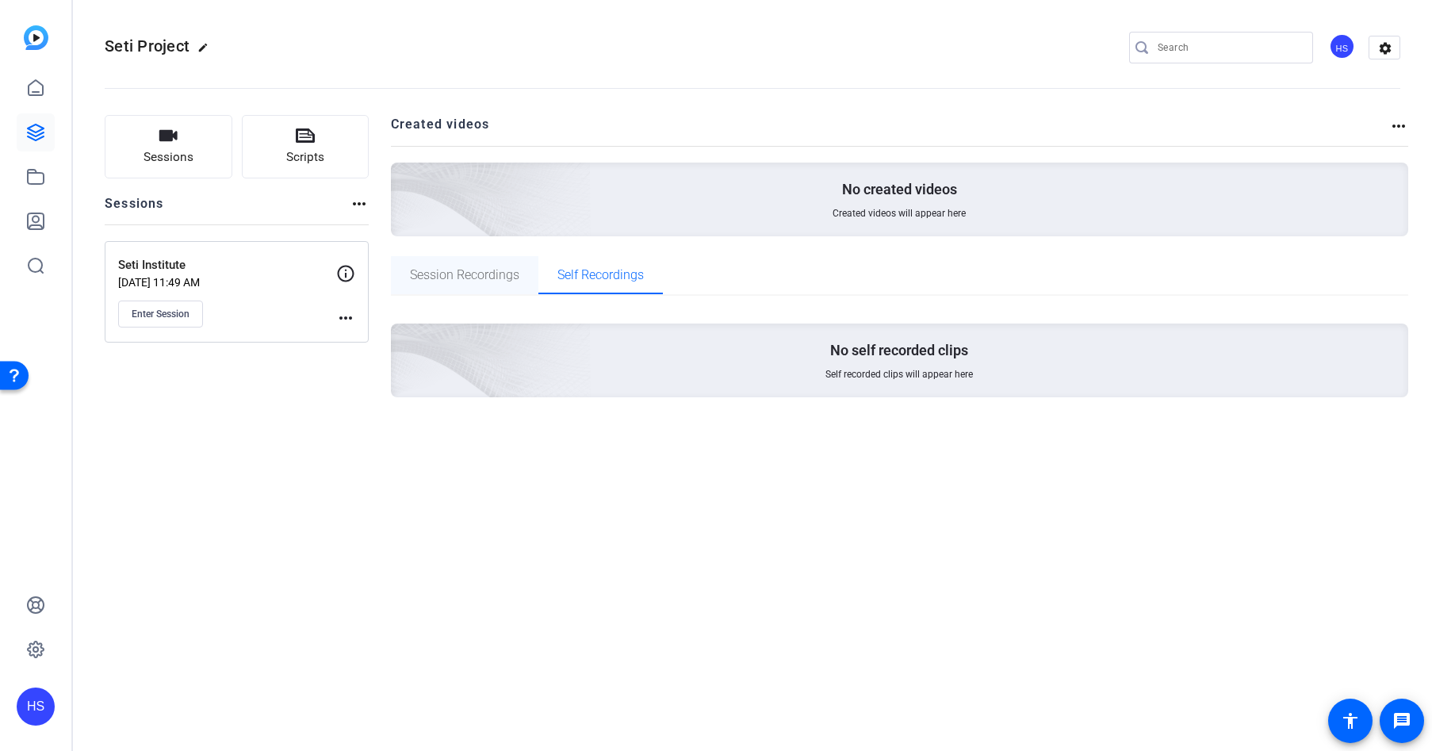
click at [461, 274] on span "Session Recordings" at bounding box center [464, 275] width 109 height 13
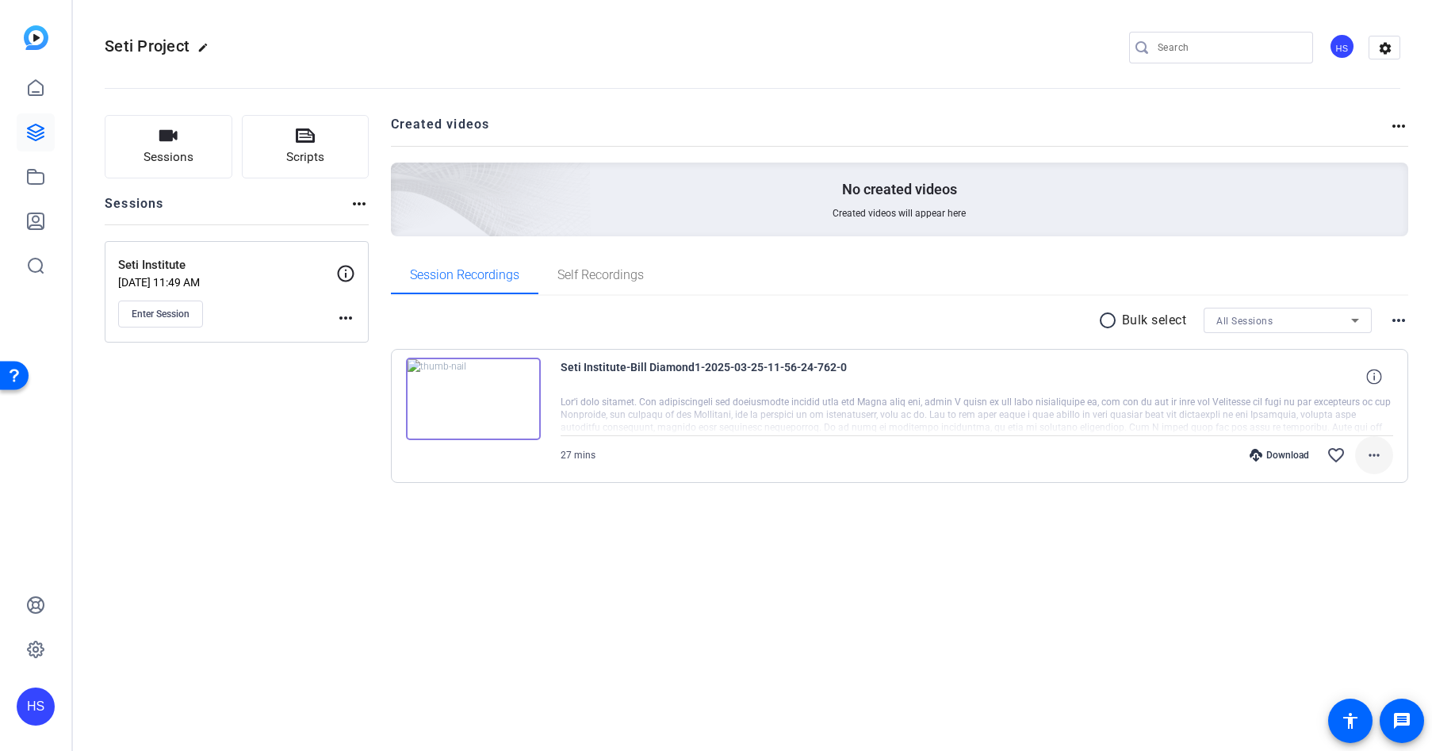
click at [1377, 454] on mat-icon "more_horiz" at bounding box center [1373, 455] width 19 height 19
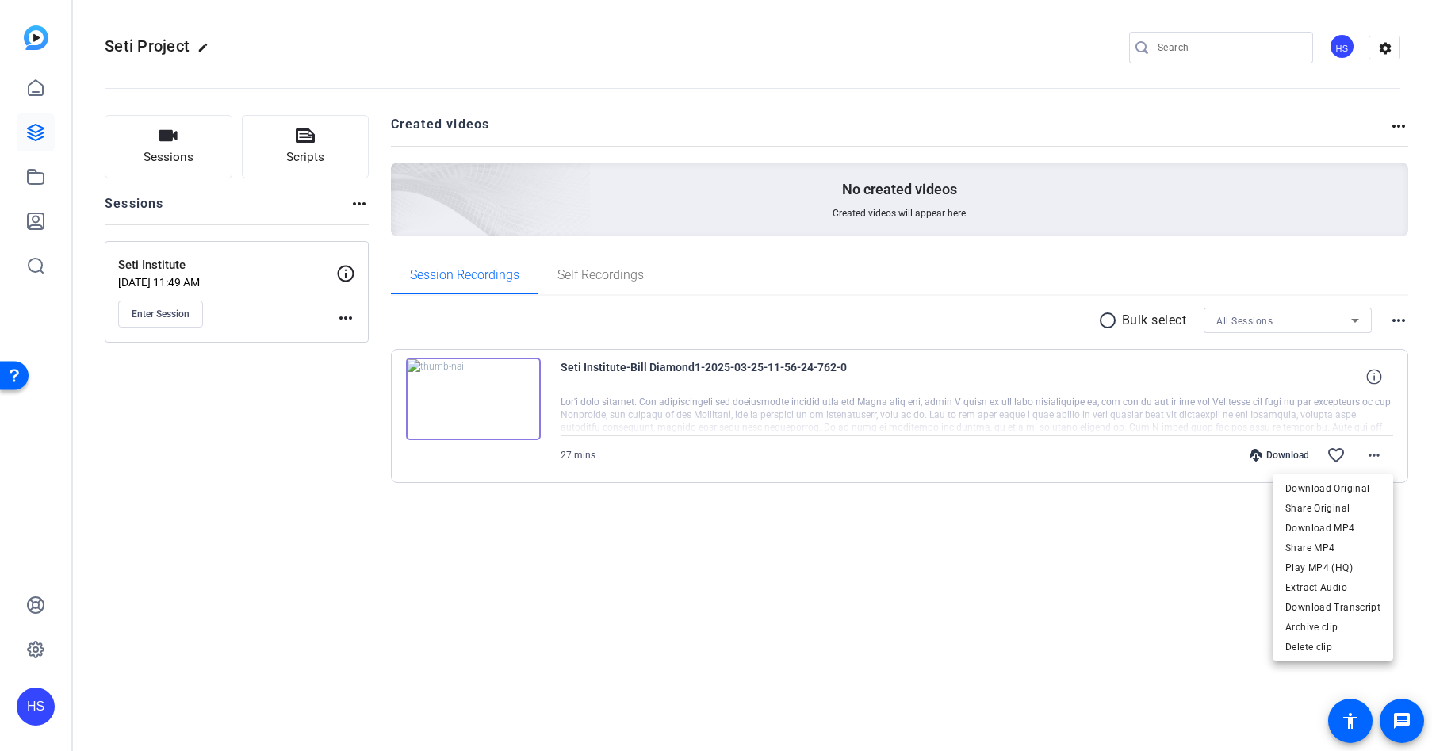
click at [304, 499] on div at bounding box center [716, 375] width 1432 height 751
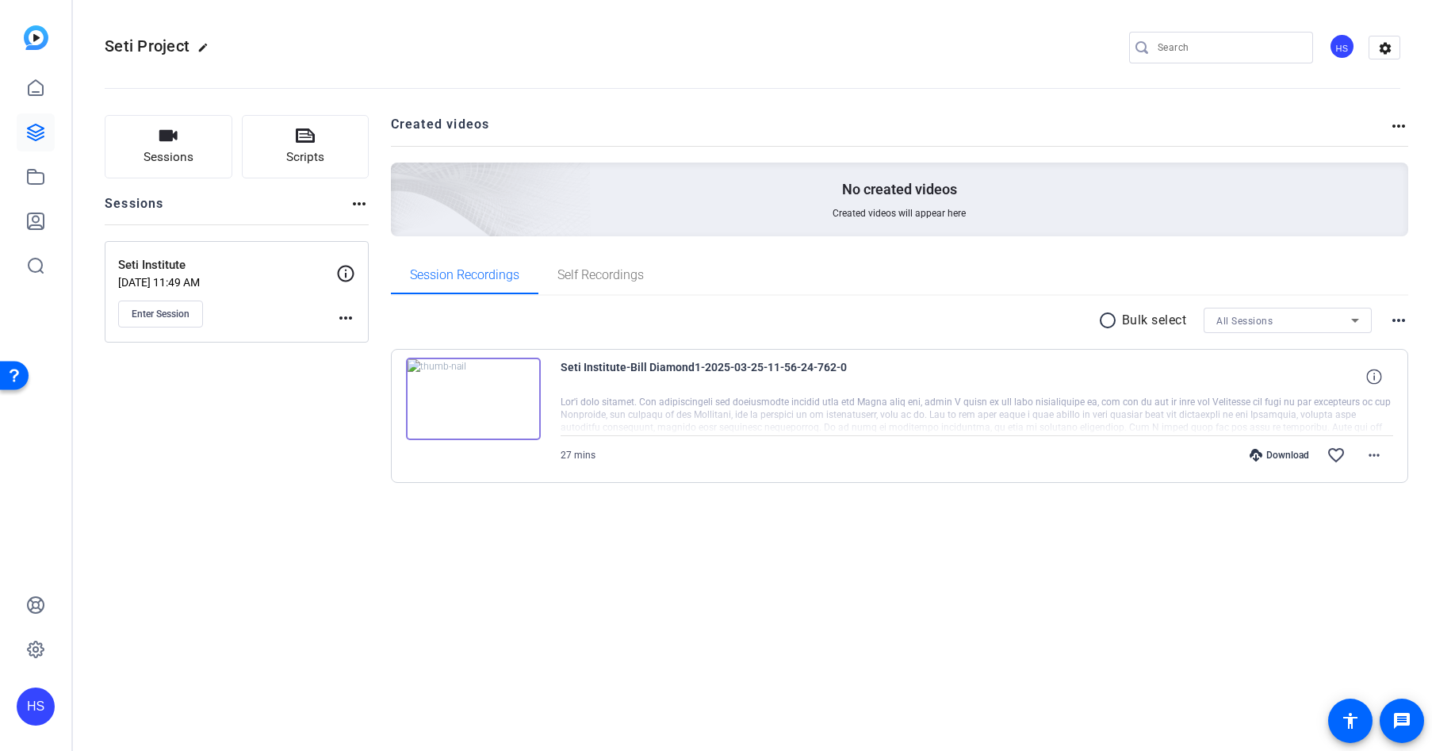
click at [63, 182] on div "HS" at bounding box center [35, 375] width 71 height 751
click at [55, 178] on div "HS" at bounding box center [35, 375] width 71 height 751
click at [44, 177] on icon at bounding box center [35, 176] width 19 height 19
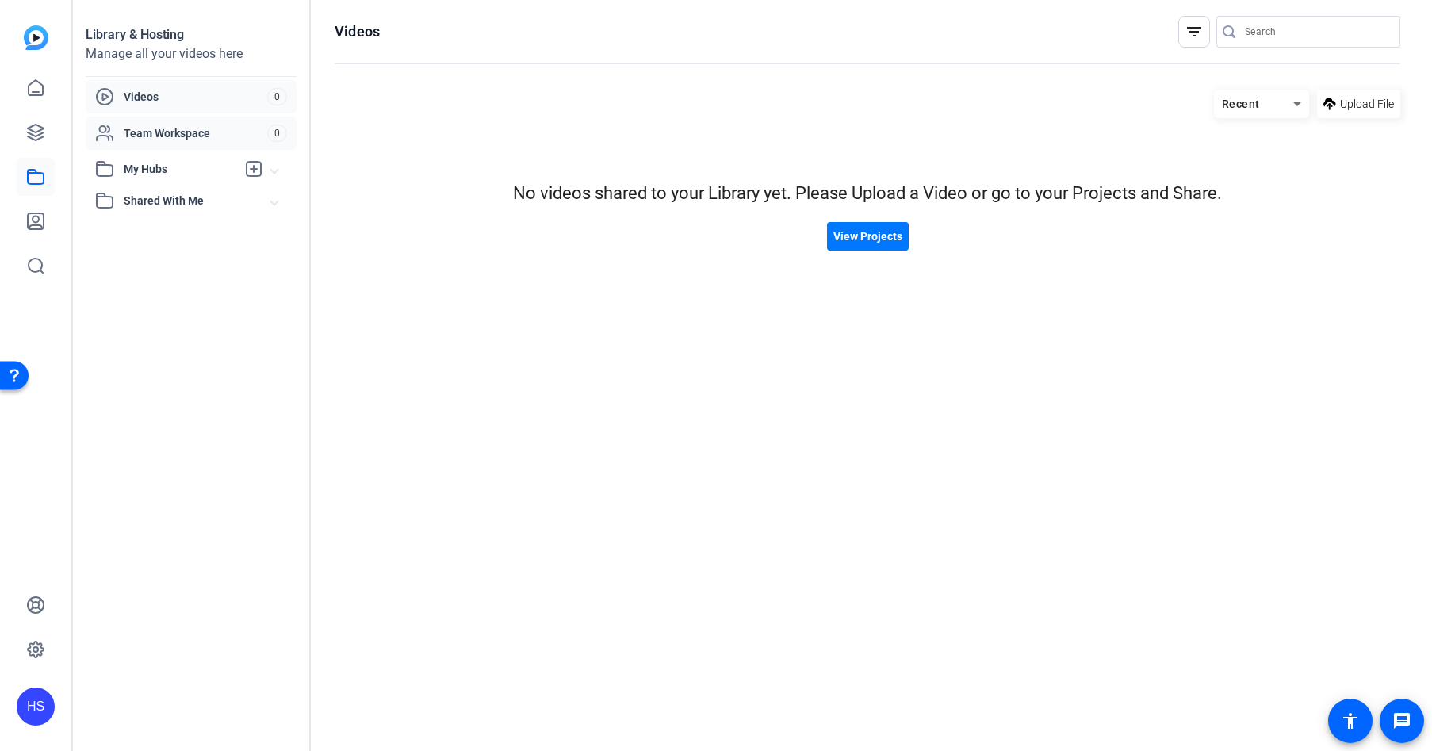
click at [178, 142] on div "Team Workspace" at bounding box center [181, 133] width 172 height 19
click at [860, 234] on span "View Projects" at bounding box center [867, 236] width 69 height 17
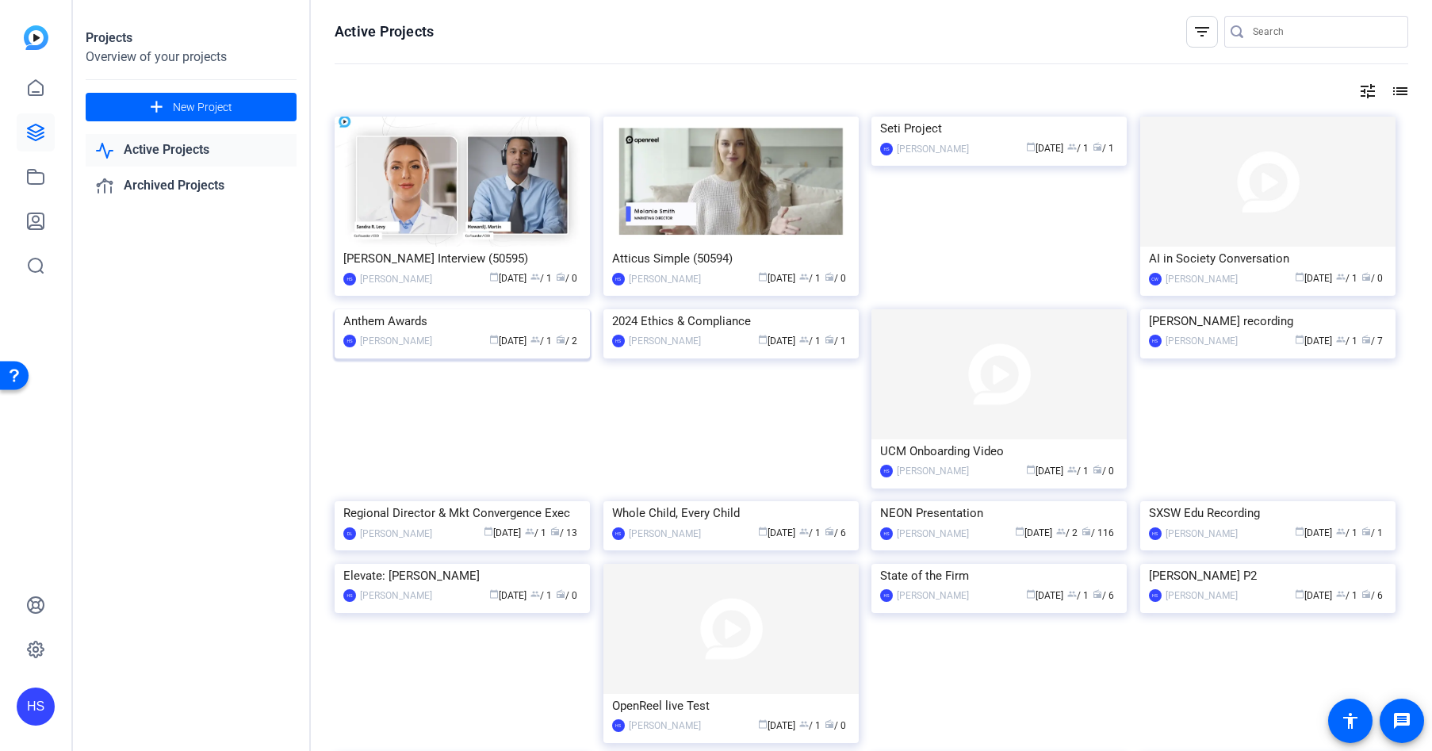
click at [513, 309] on img at bounding box center [462, 309] width 255 height 0
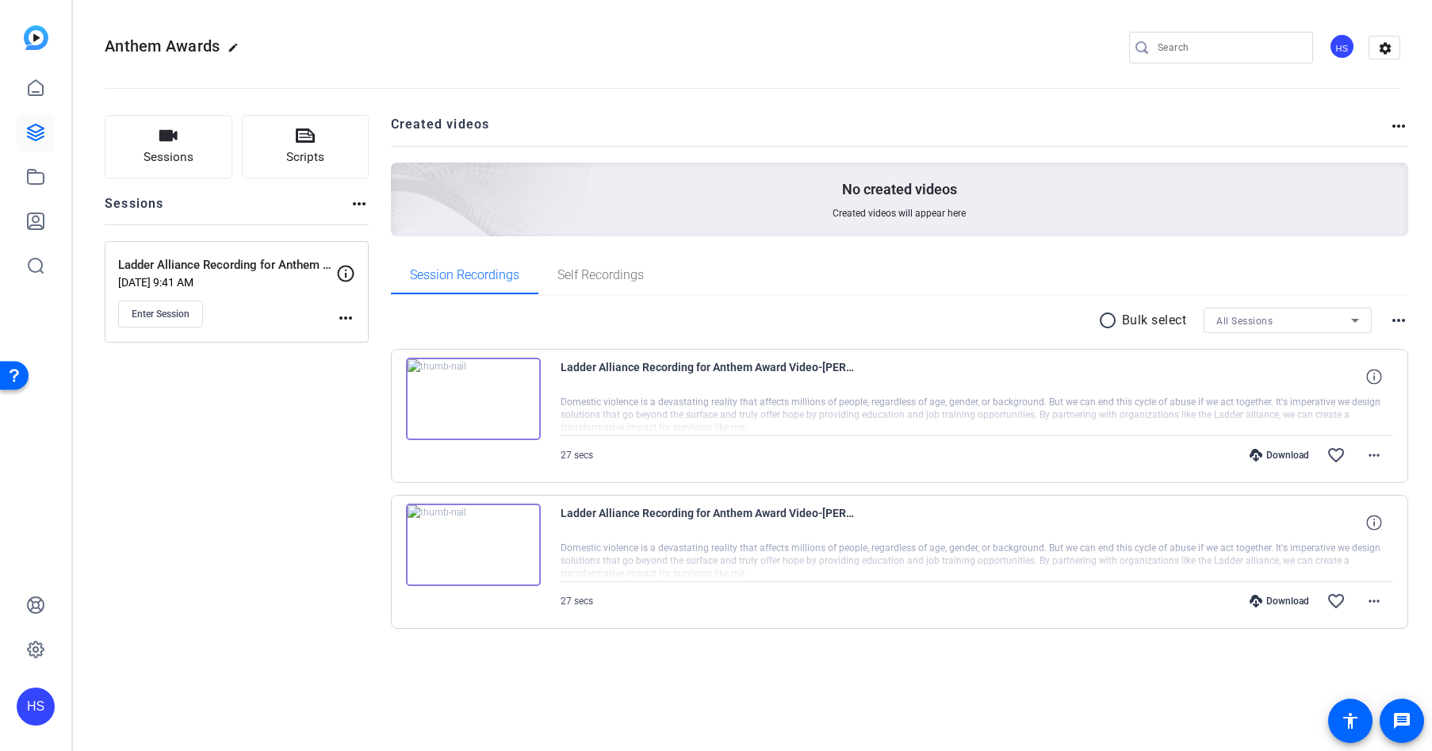
click at [443, 391] on img at bounding box center [473, 399] width 135 height 82
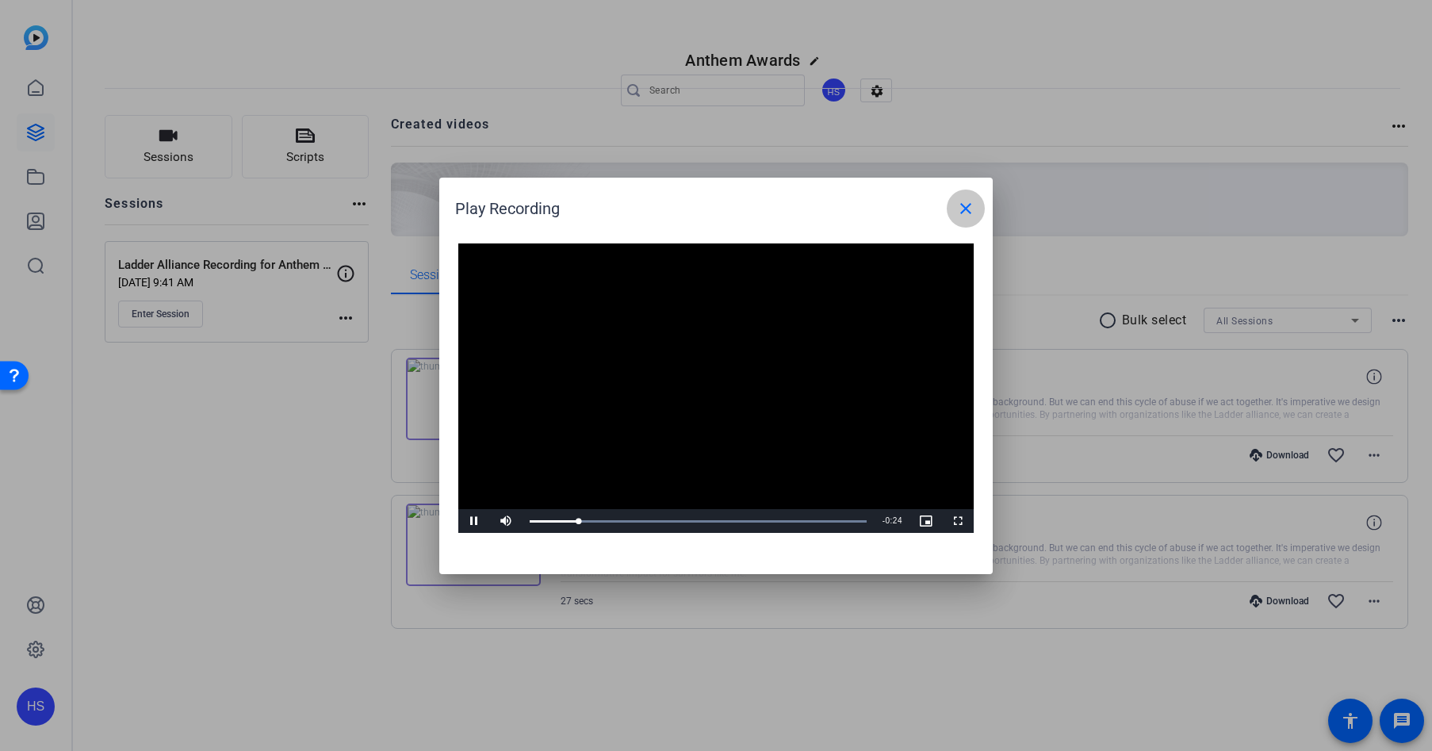
click at [981, 213] on span at bounding box center [966, 208] width 38 height 38
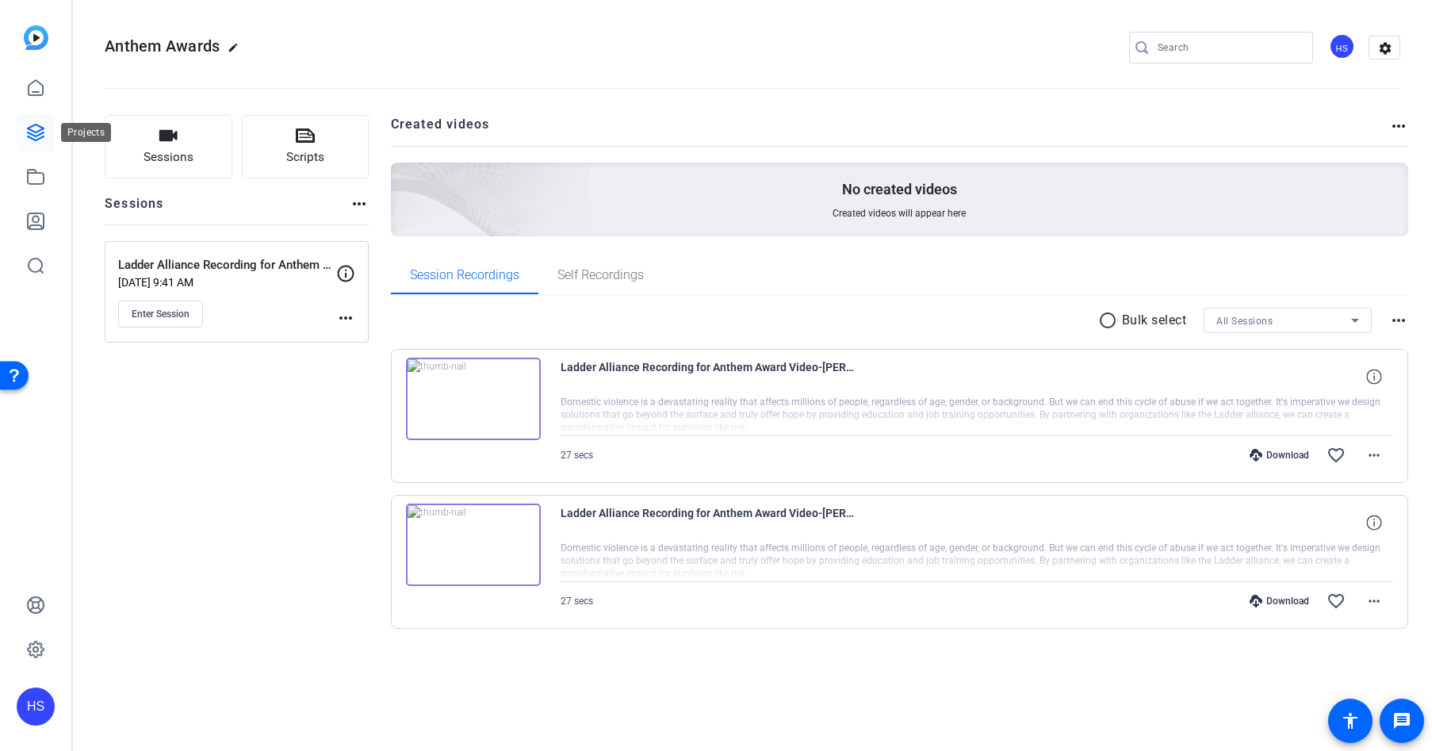
click at [44, 138] on icon at bounding box center [35, 132] width 19 height 19
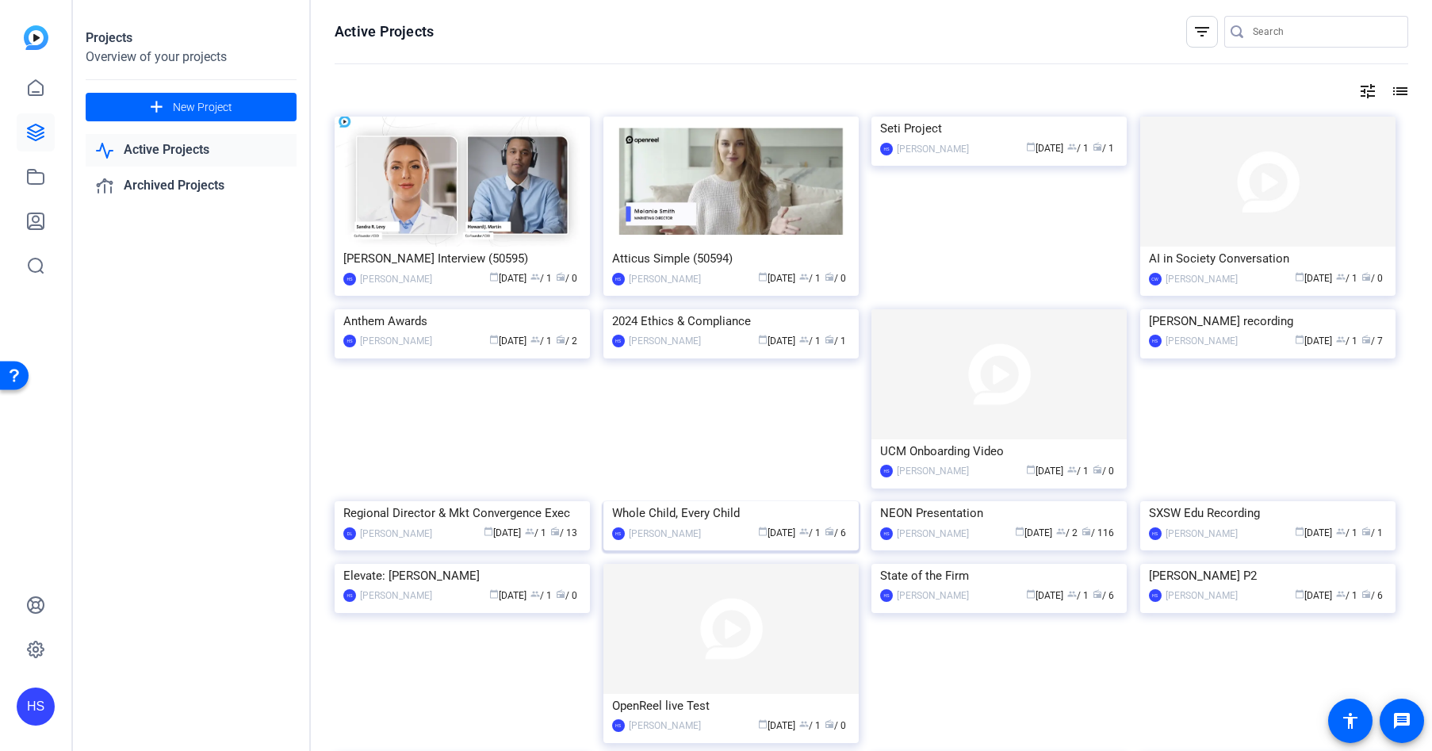
click at [744, 501] on img at bounding box center [730, 501] width 255 height 0
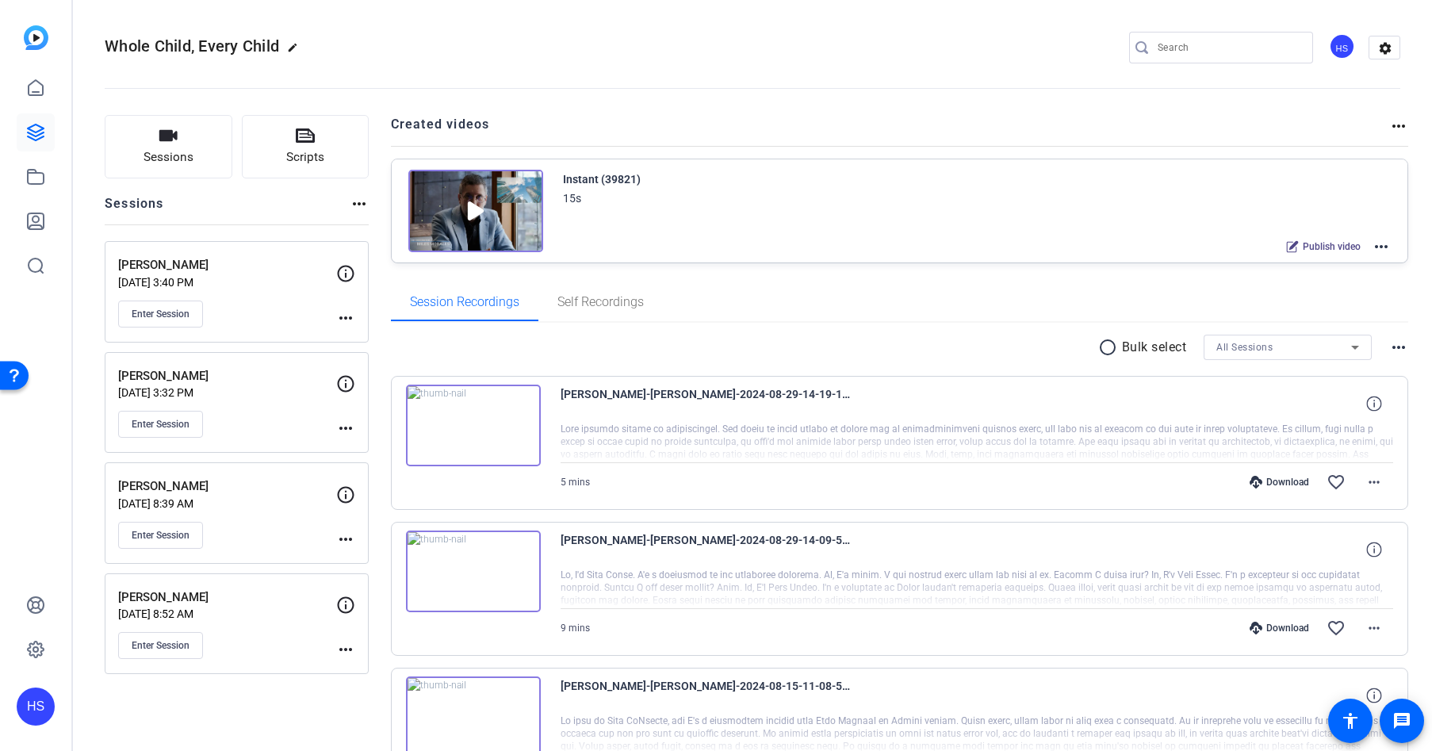
click at [466, 417] on img at bounding box center [473, 426] width 135 height 82
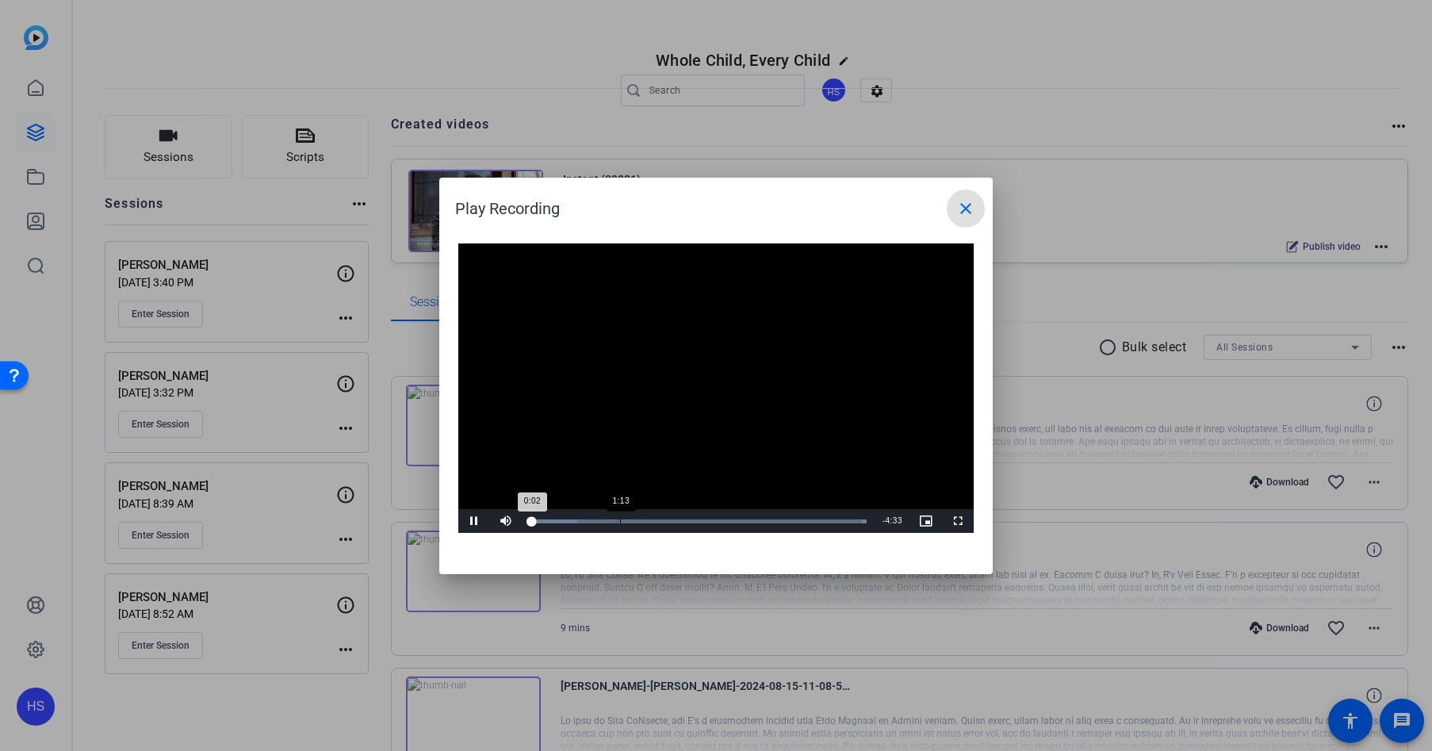
click at [620, 516] on div "Loaded : 100.00% 1:13 0:02" at bounding box center [698, 521] width 353 height 24
drag, startPoint x: 749, startPoint y: 520, endPoint x: 759, endPoint y: 519, distance: 9.5
click at [749, 520] on div "Loaded : 100.00% 2:59 1:14" at bounding box center [698, 521] width 337 height 4
click at [959, 218] on span at bounding box center [966, 208] width 38 height 38
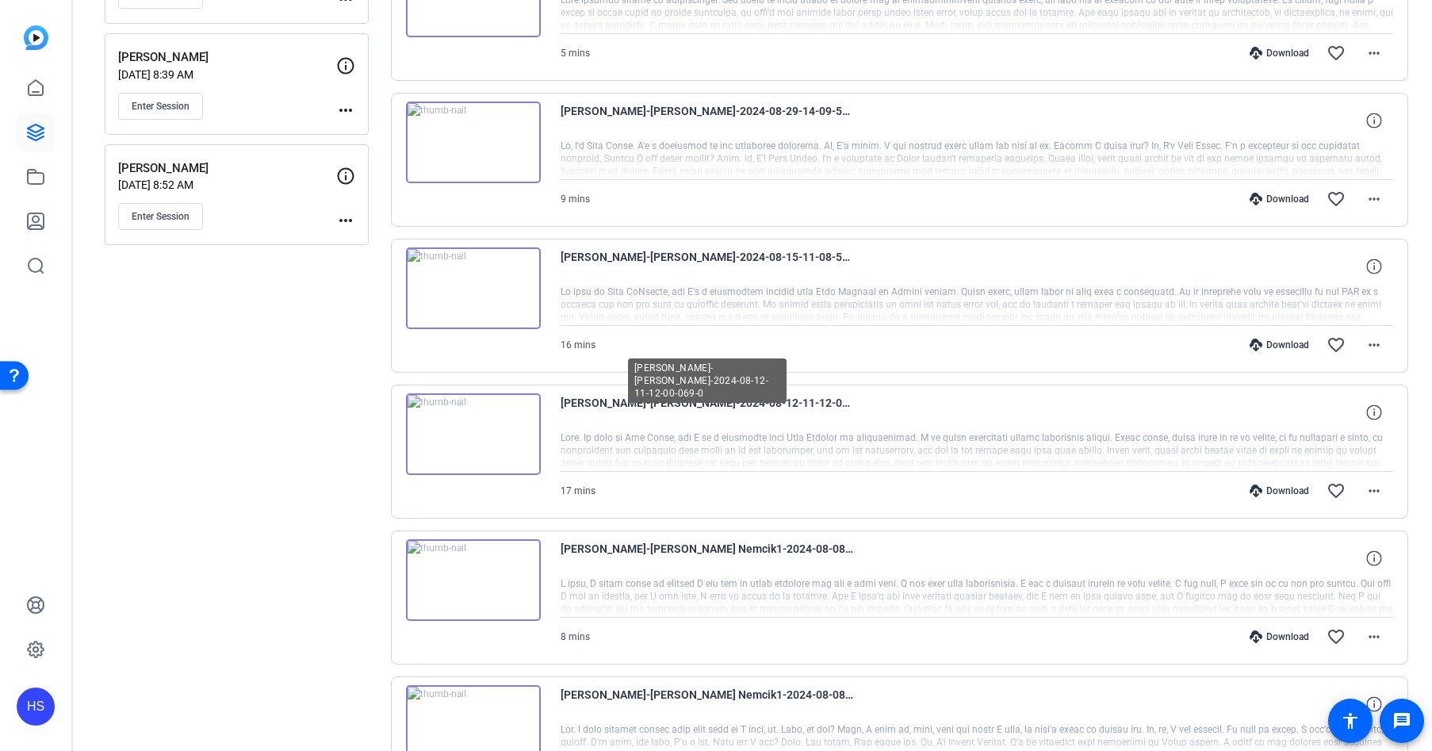
scroll to position [521, 0]
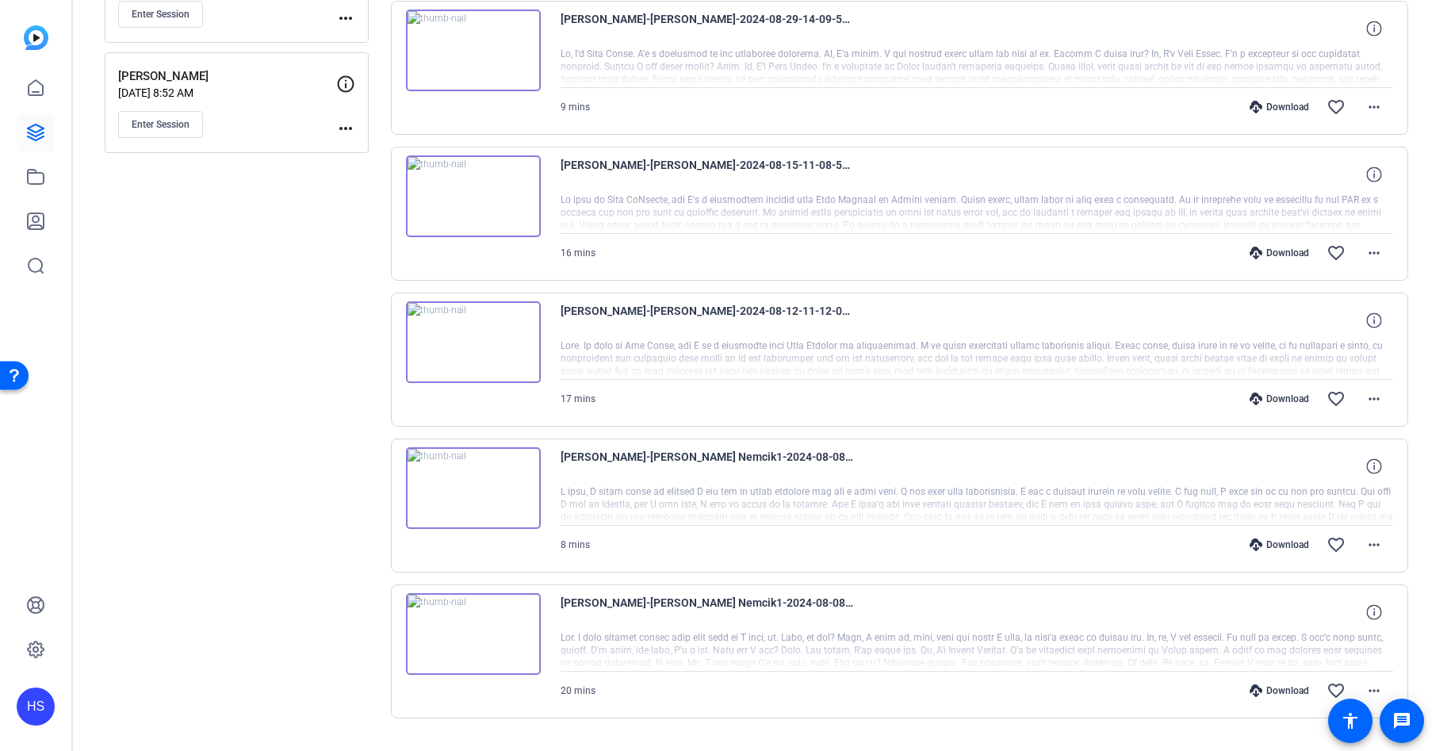
click at [469, 631] on img at bounding box center [473, 634] width 135 height 82
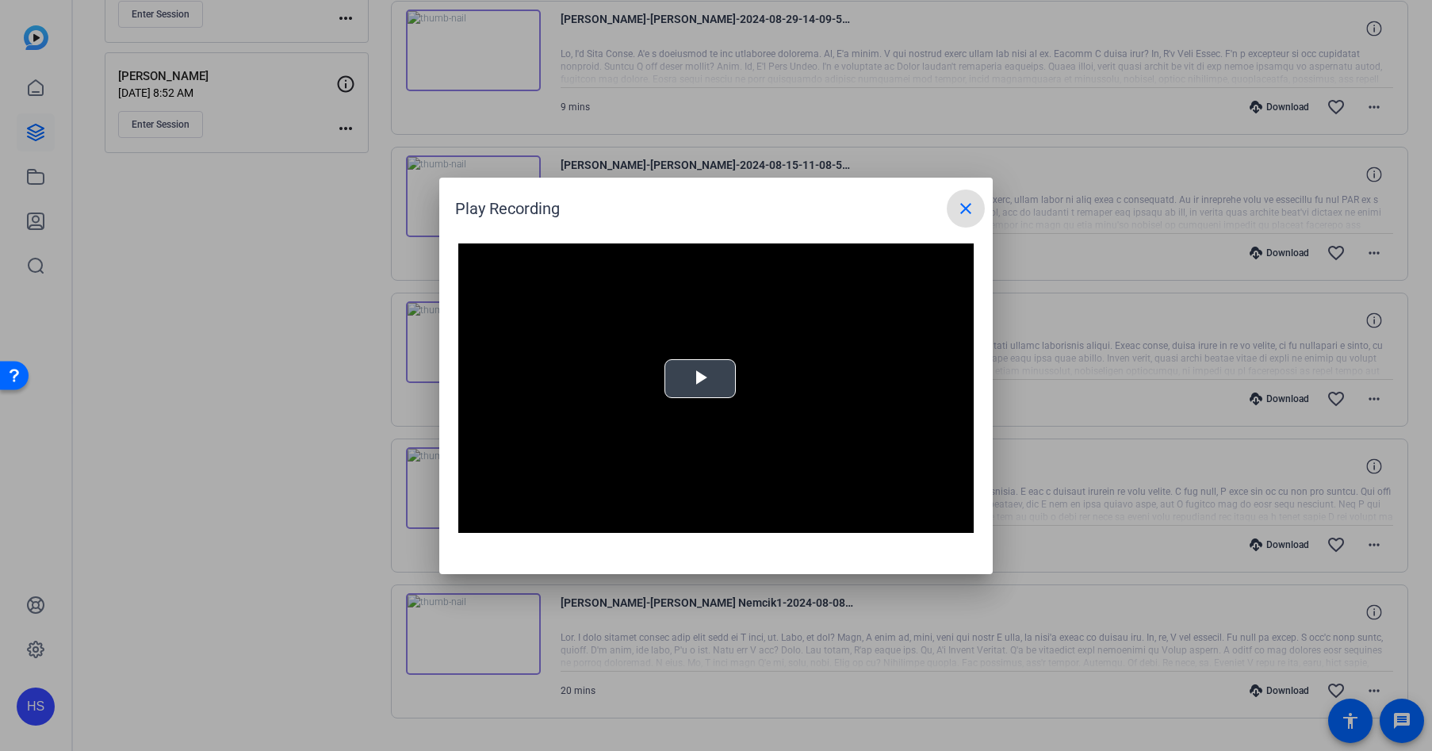
click at [711, 386] on div "Video Player is loading. Play Video Play Mute Current Time 0:00 / Duration 19:5…" at bounding box center [715, 388] width 515 height 290
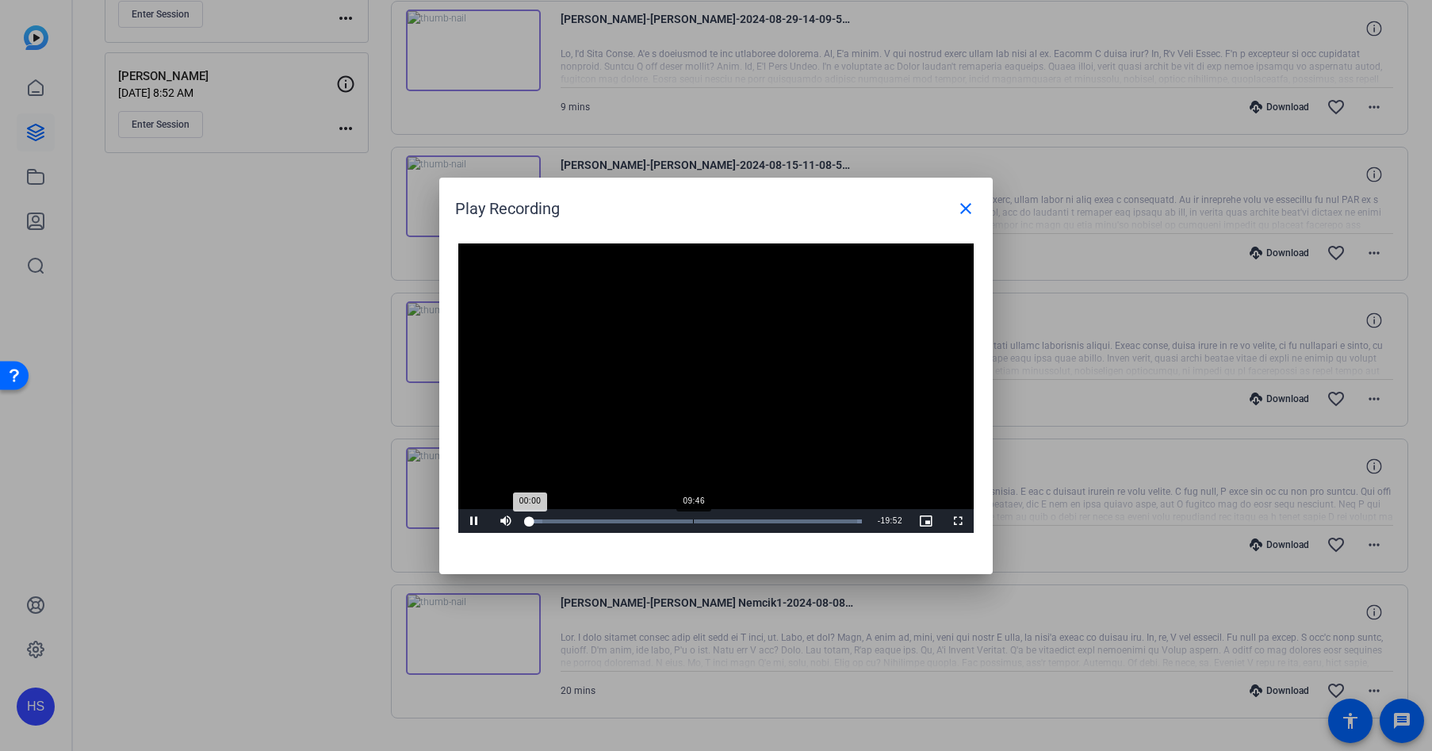
click at [693, 516] on div "Loaded : 100.00% 09:46 00:00" at bounding box center [696, 521] width 348 height 24
drag, startPoint x: 783, startPoint y: 515, endPoint x: 801, endPoint y: 512, distance: 18.5
click at [783, 515] on div "Loaded : 100.00% 15:10 09:48" at bounding box center [696, 521] width 348 height 24
click at [836, 520] on div "18:06" at bounding box center [836, 521] width 1 height 4
click at [966, 204] on mat-icon "close" at bounding box center [965, 208] width 19 height 19
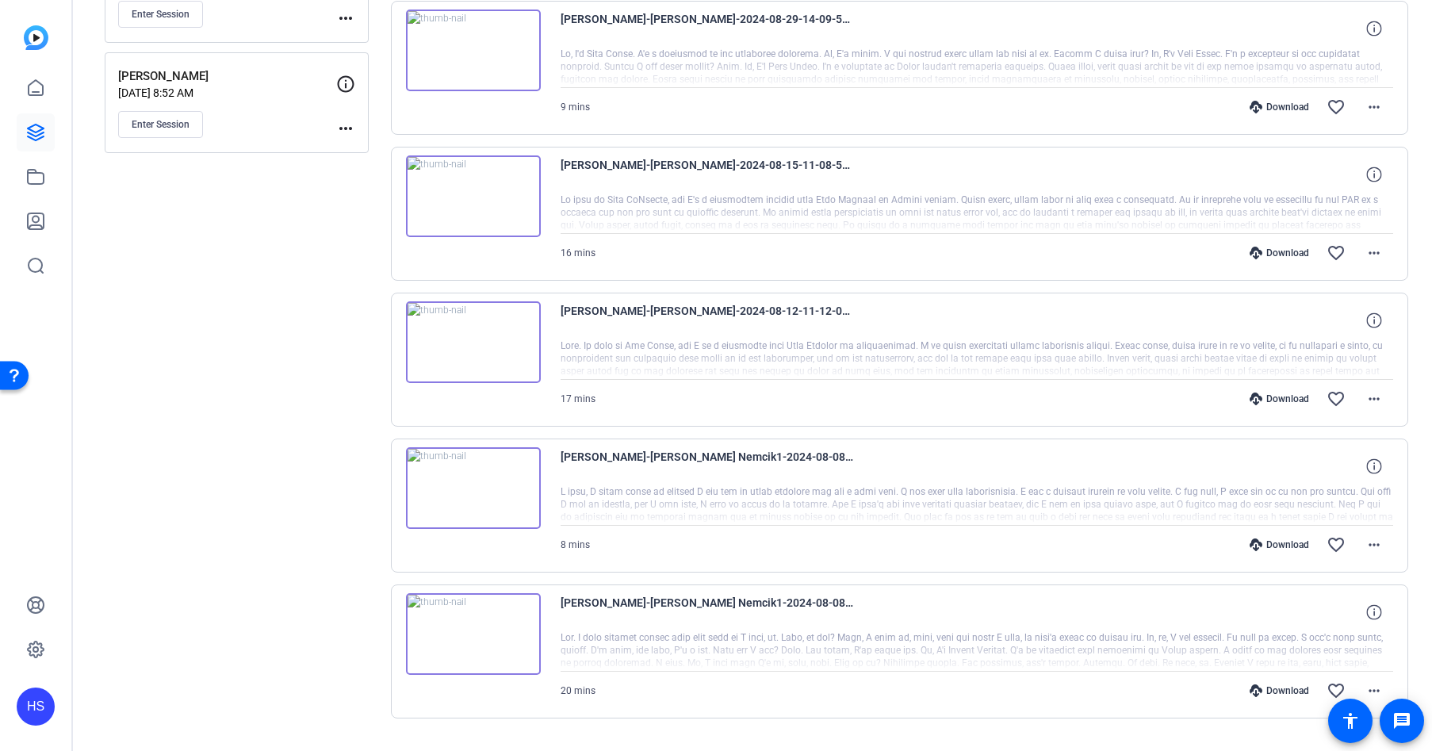
scroll to position [0, 0]
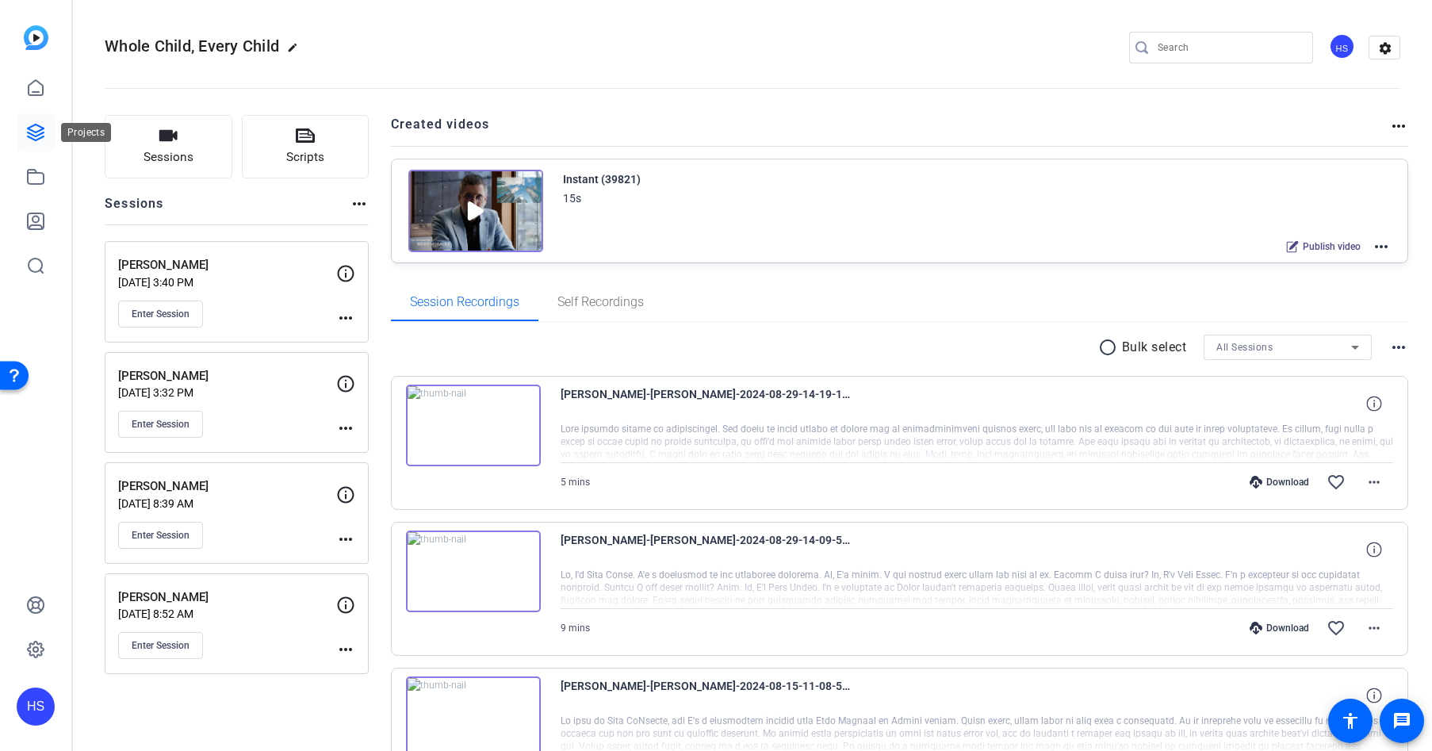
click at [29, 133] on icon at bounding box center [36, 132] width 16 height 16
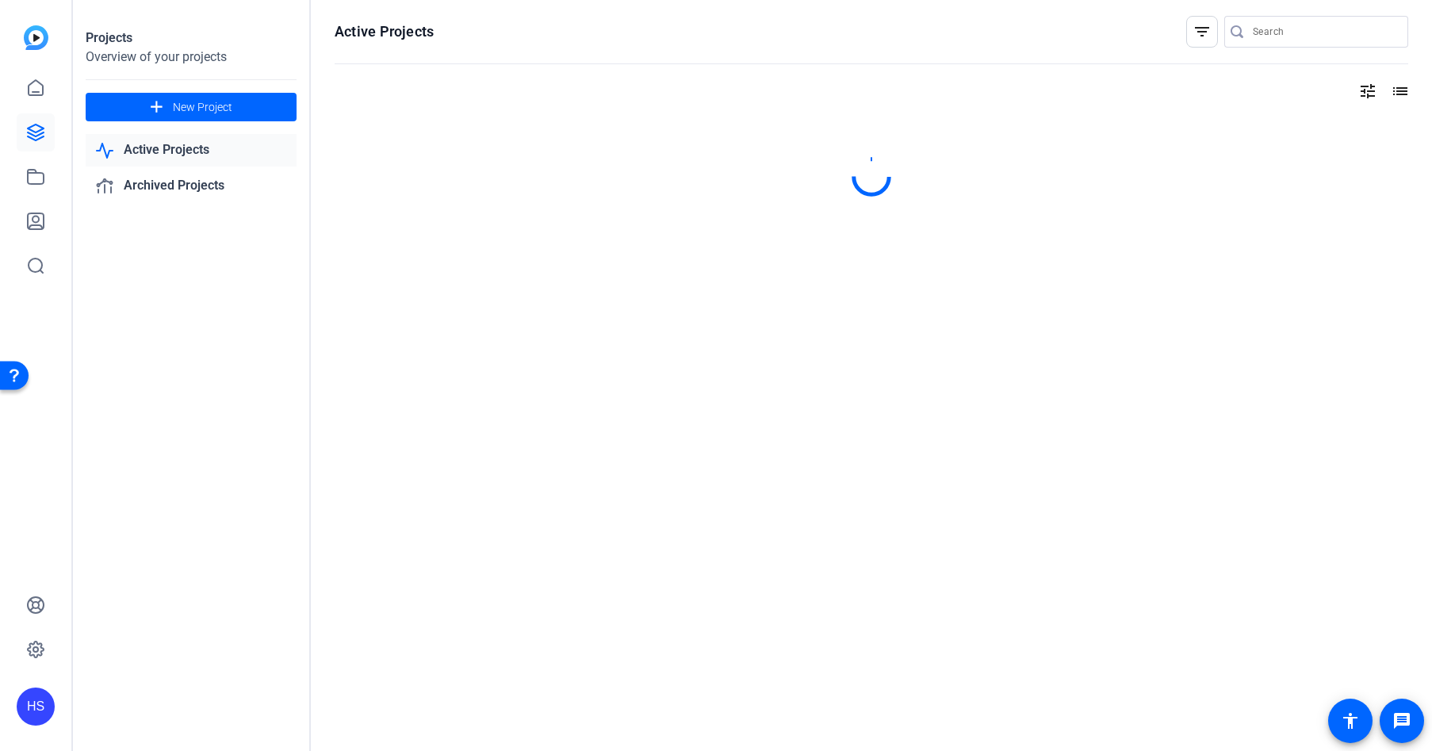
click at [54, 198] on div at bounding box center [36, 177] width 38 height 216
click at [29, 170] on icon at bounding box center [36, 177] width 16 height 14
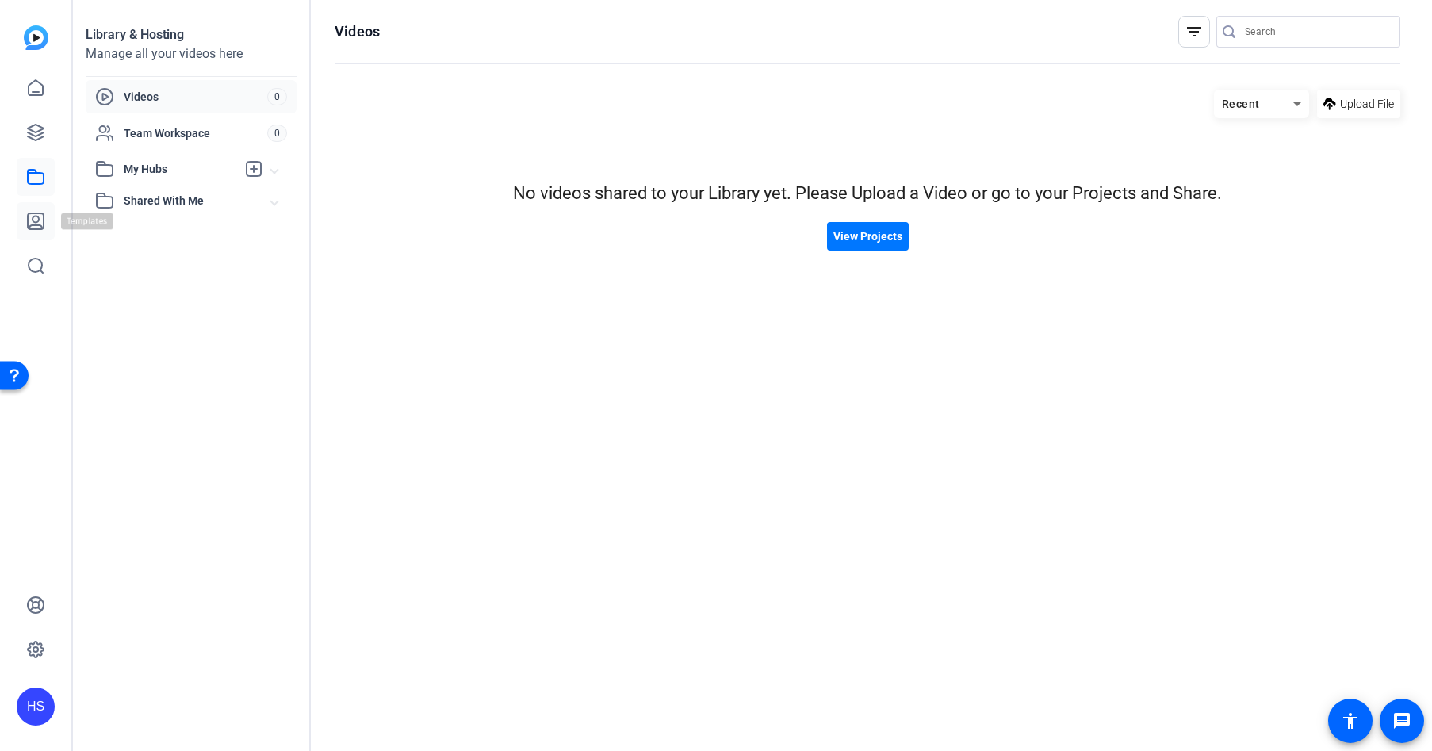
click at [44, 213] on icon at bounding box center [36, 221] width 16 height 16
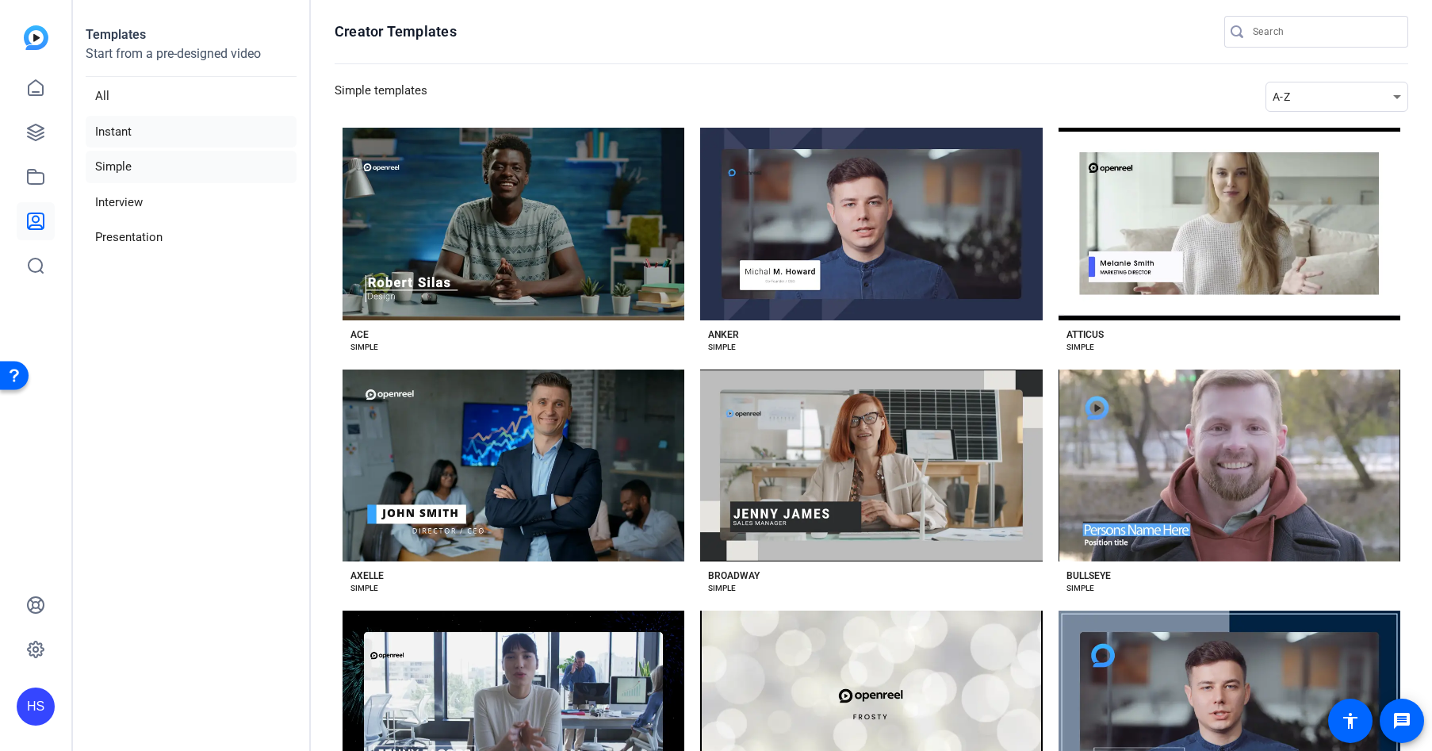
click at [128, 129] on li "Instant" at bounding box center [191, 132] width 211 height 33
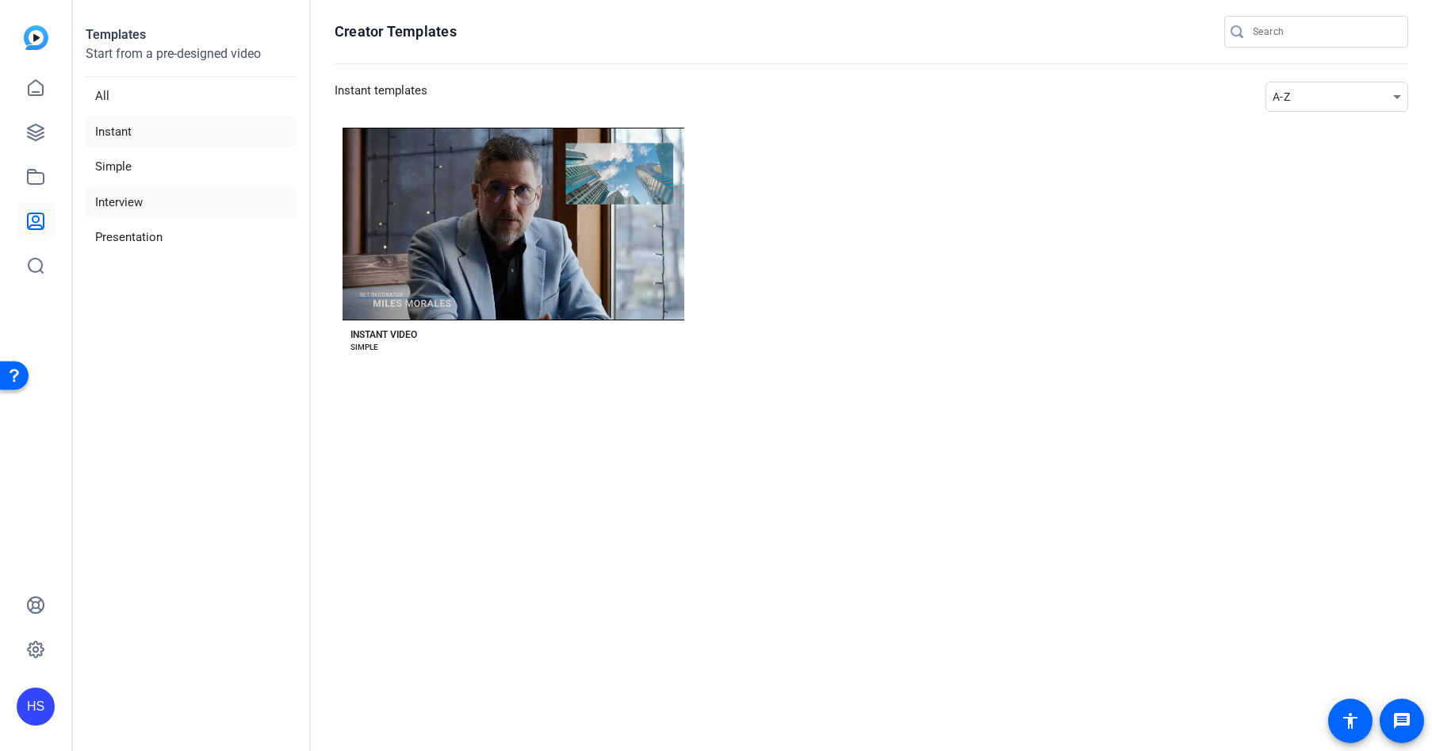
click at [127, 197] on li "Interview" at bounding box center [191, 202] width 211 height 33
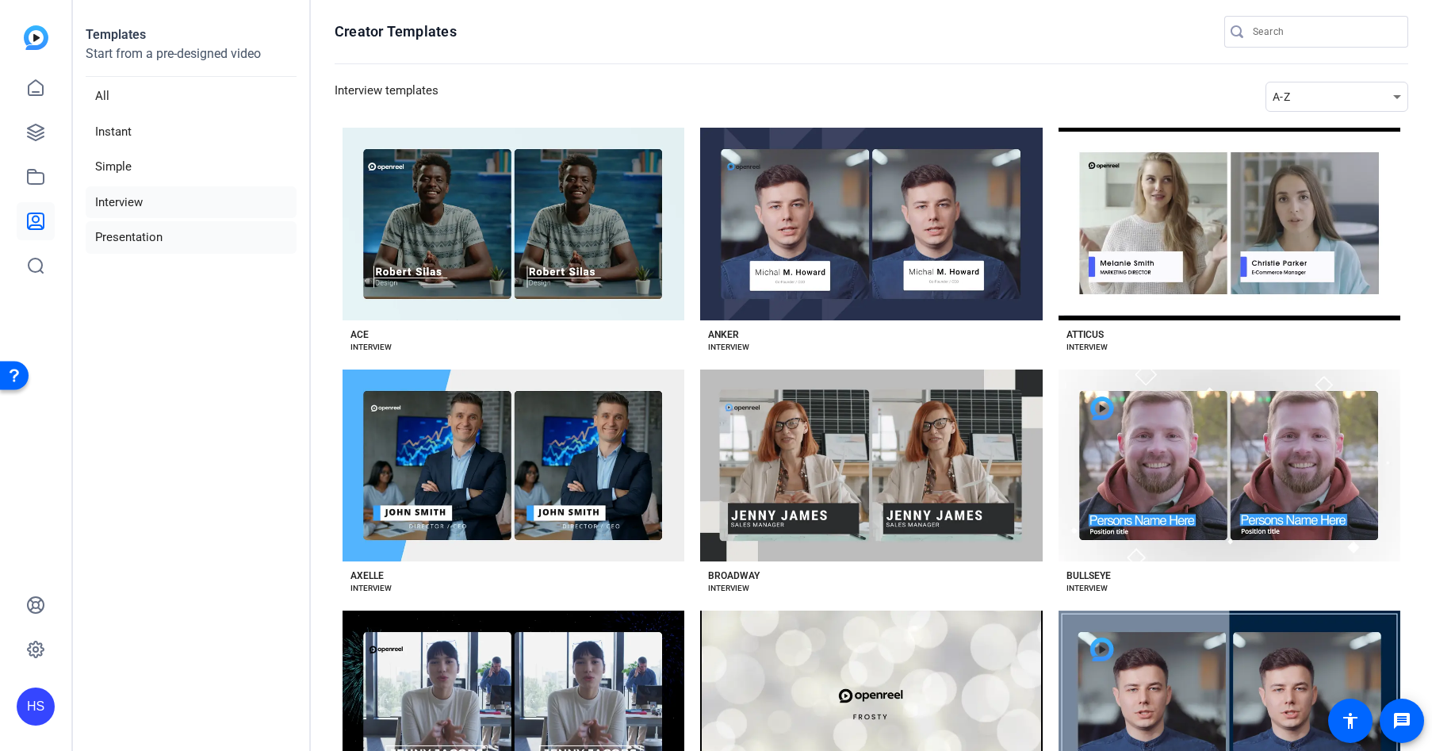
click at [139, 249] on li "Presentation" at bounding box center [191, 237] width 211 height 33
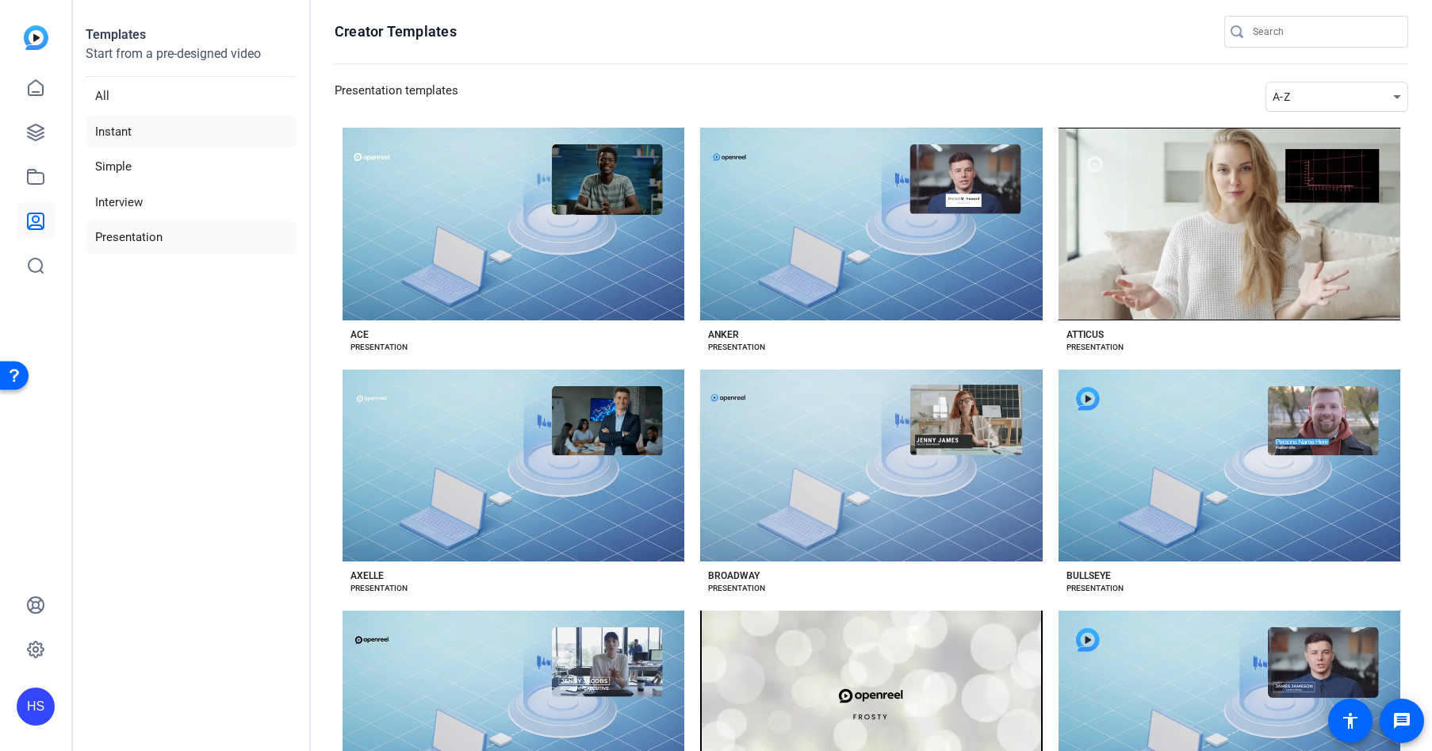
click at [136, 124] on li "Instant" at bounding box center [191, 132] width 211 height 33
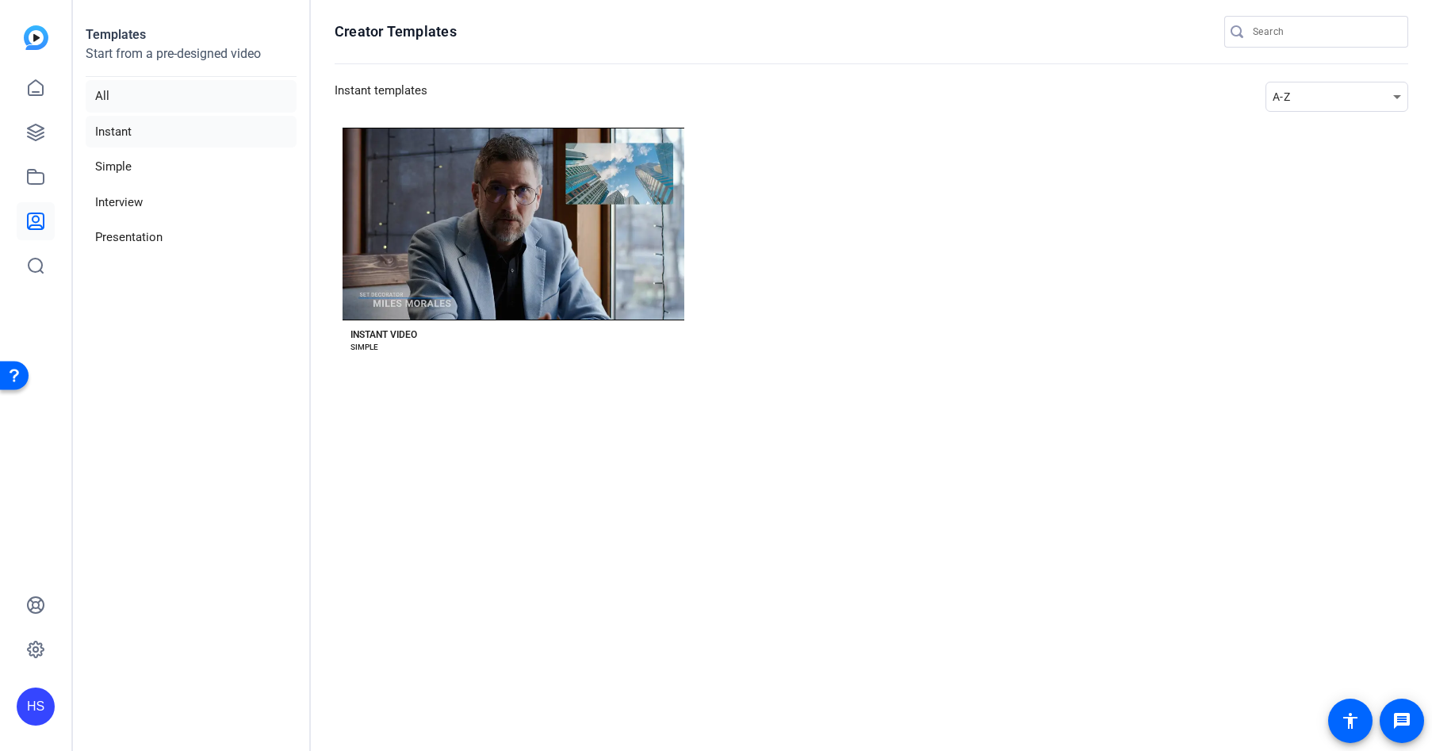
click at [126, 94] on li "All" at bounding box center [191, 96] width 211 height 33
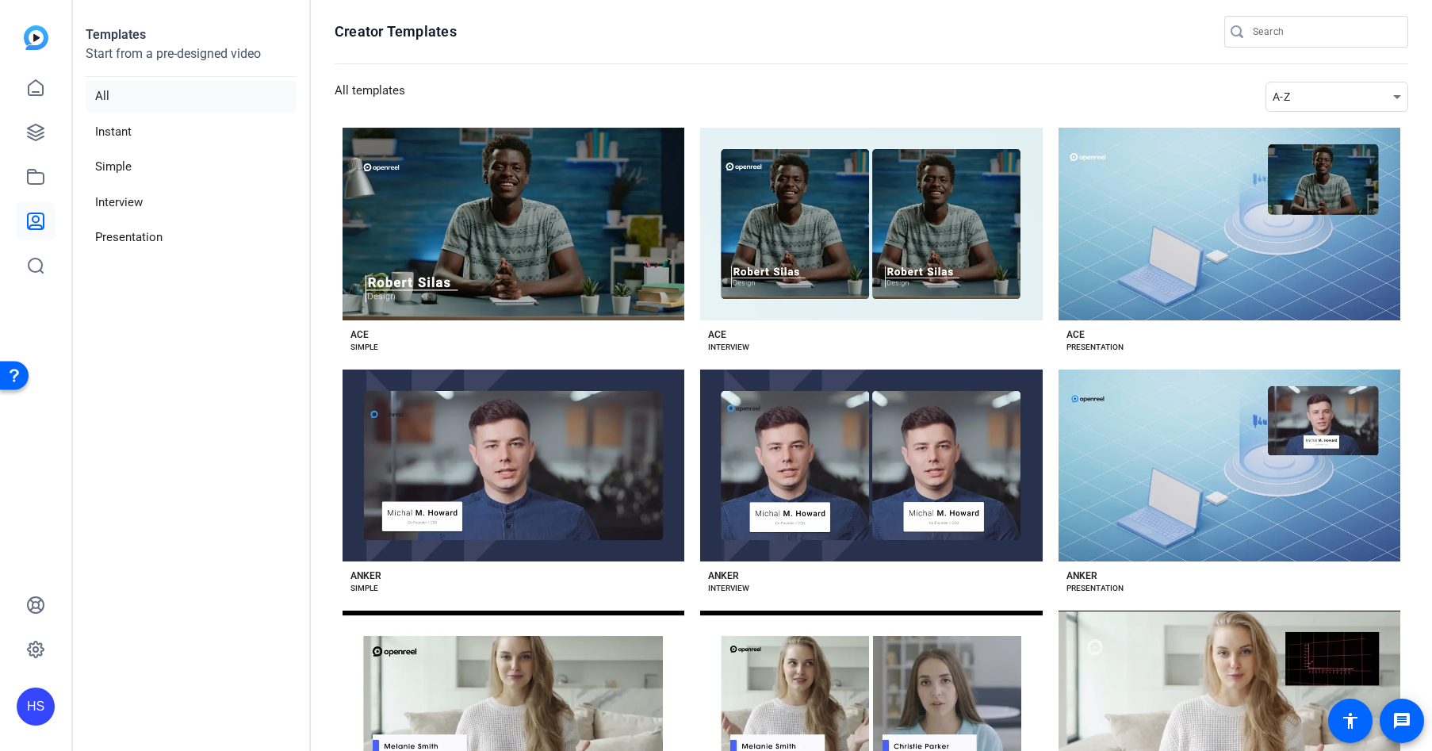
click at [132, 185] on ul "All Instant Simple Interview Presentation" at bounding box center [191, 167] width 211 height 174
click at [128, 153] on li "Simple" at bounding box center [191, 167] width 211 height 33
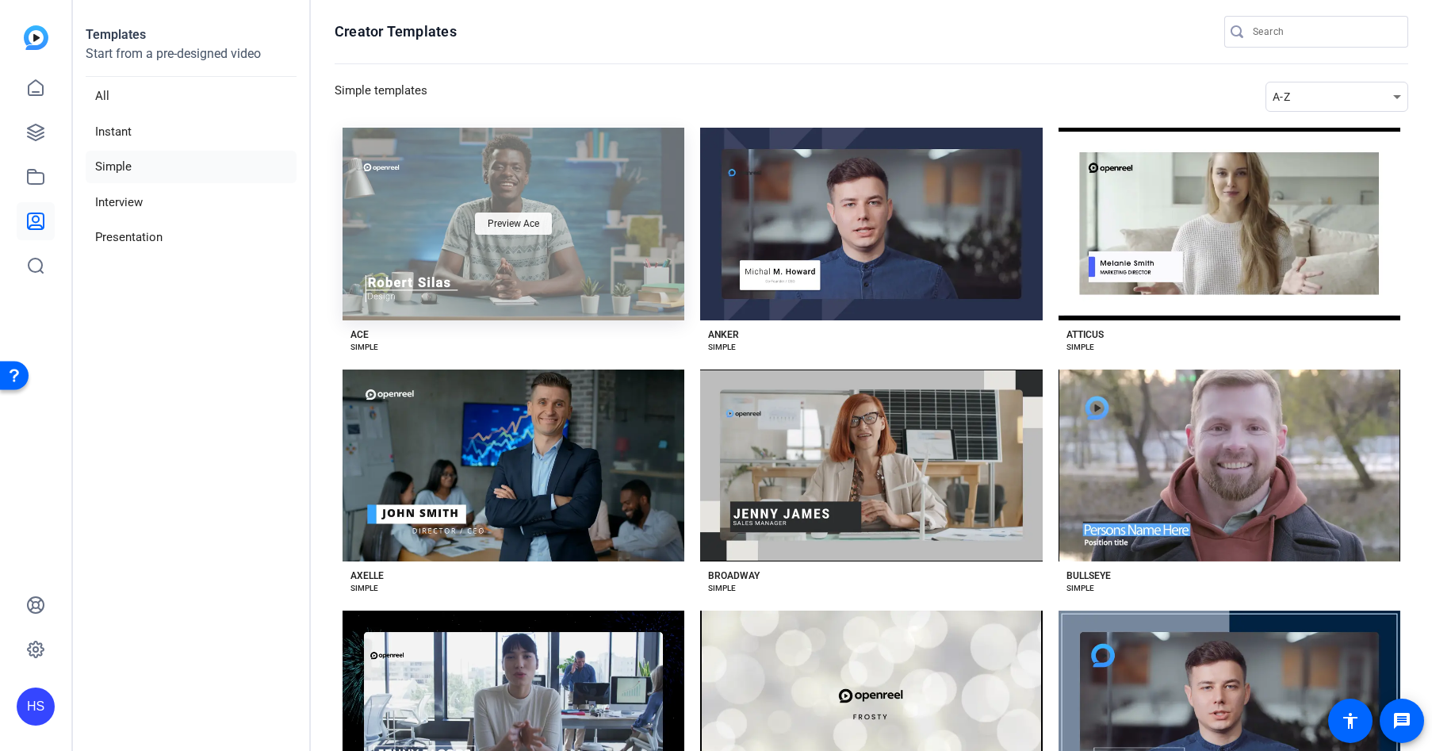
click at [542, 224] on div "Preview Ace" at bounding box center [513, 223] width 77 height 22
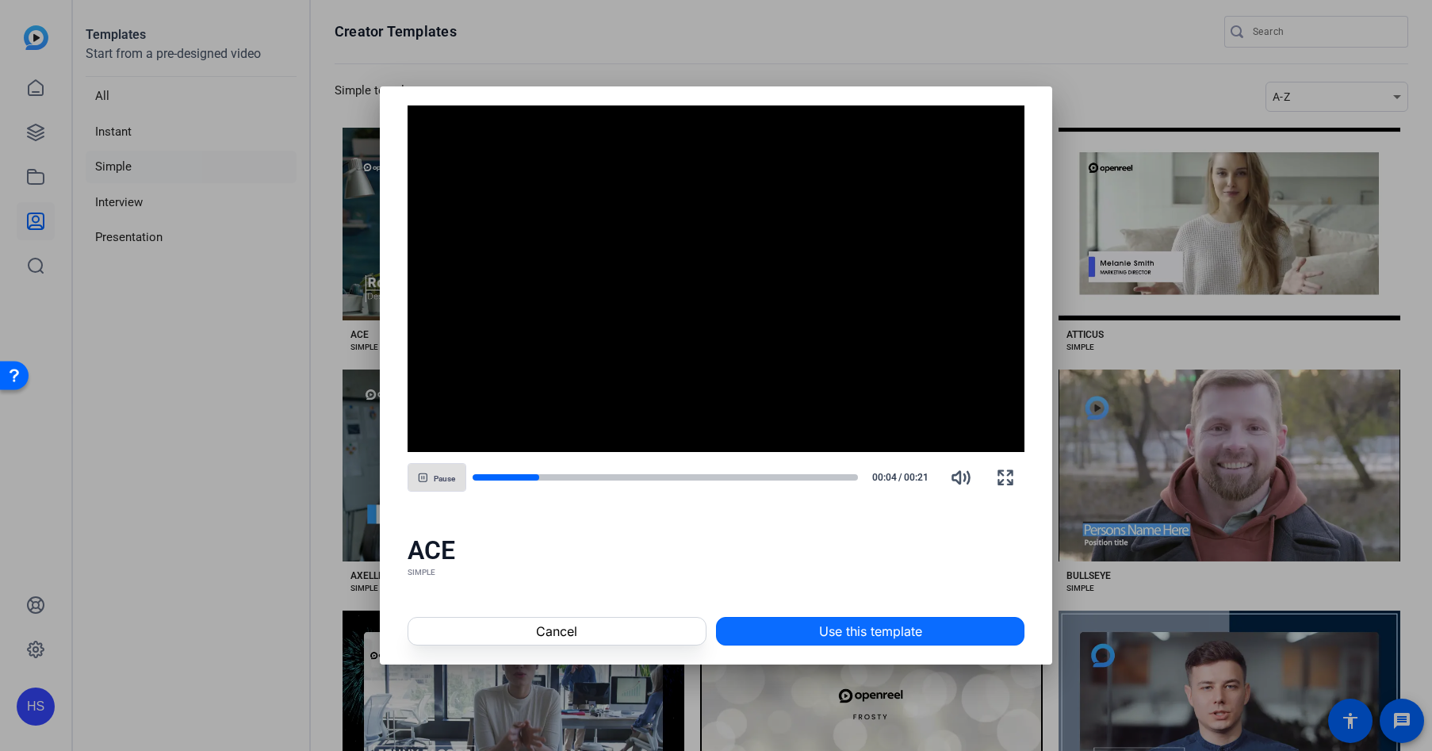
click at [745, 636] on span at bounding box center [870, 631] width 307 height 38
